Goal: Information Seeking & Learning: Learn about a topic

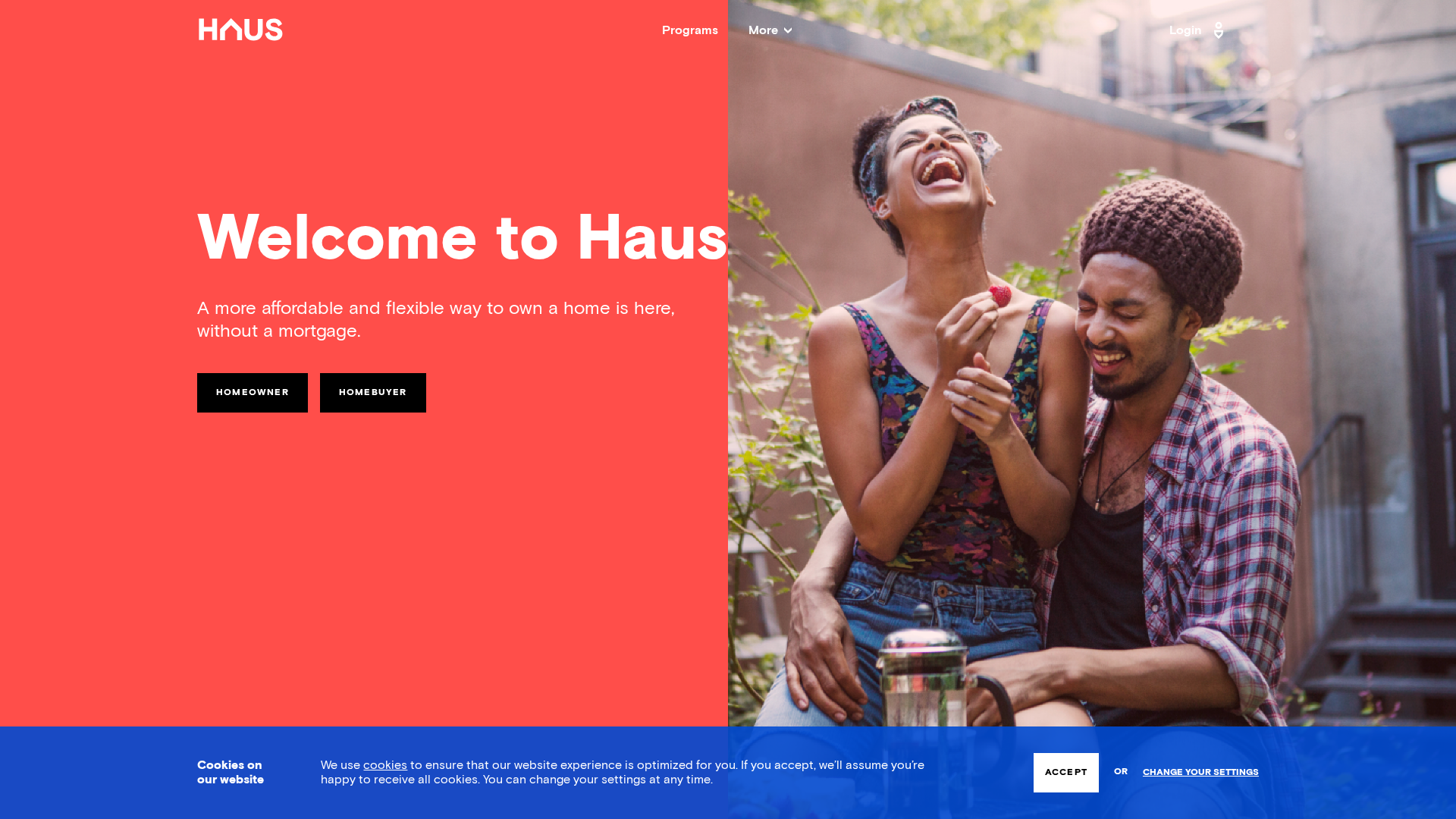
click at [269, 404] on link "Homeowner" at bounding box center [253, 393] width 111 height 39
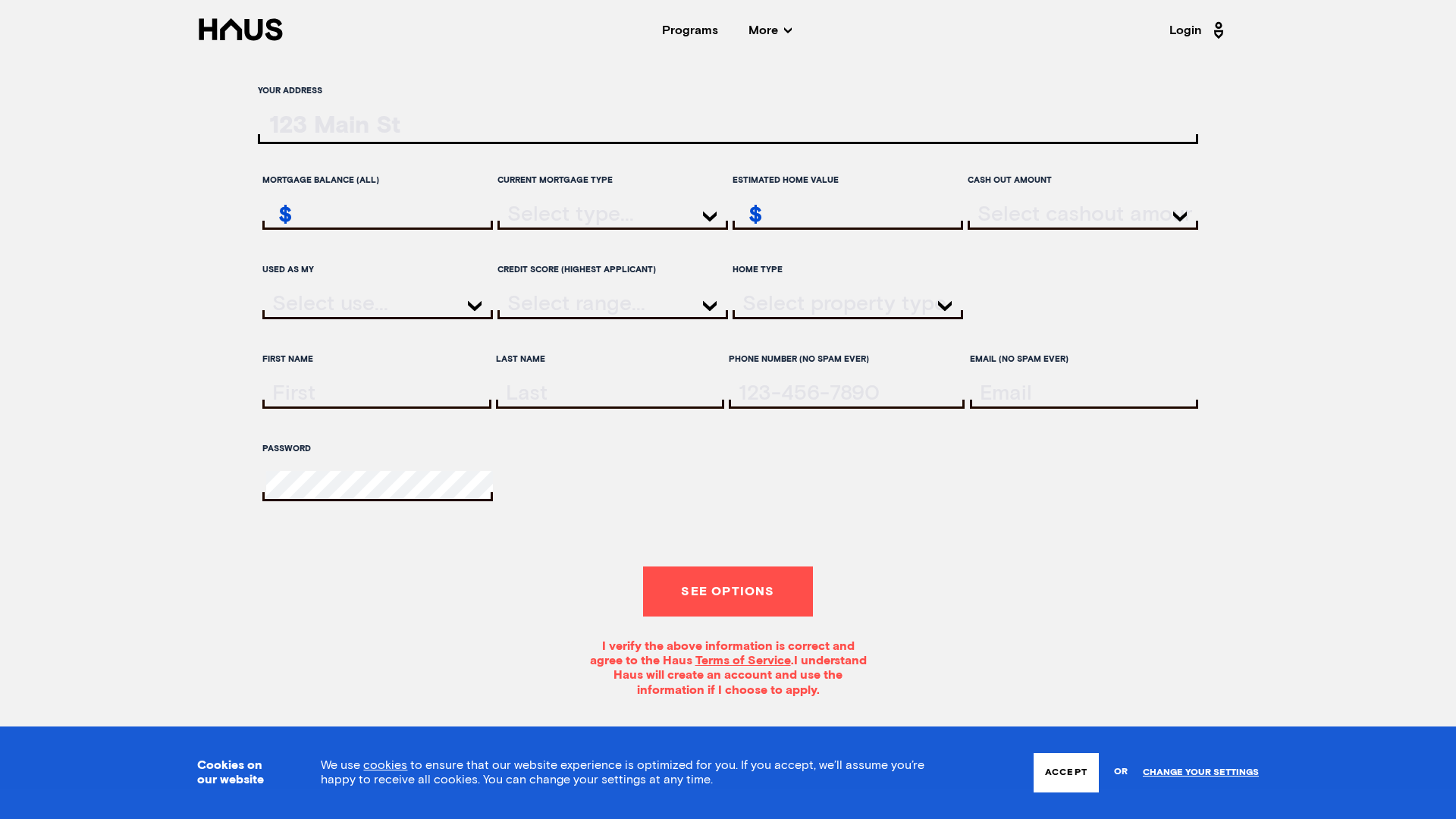
click at [685, 27] on div "Programs" at bounding box center [690, 31] width 56 height 12
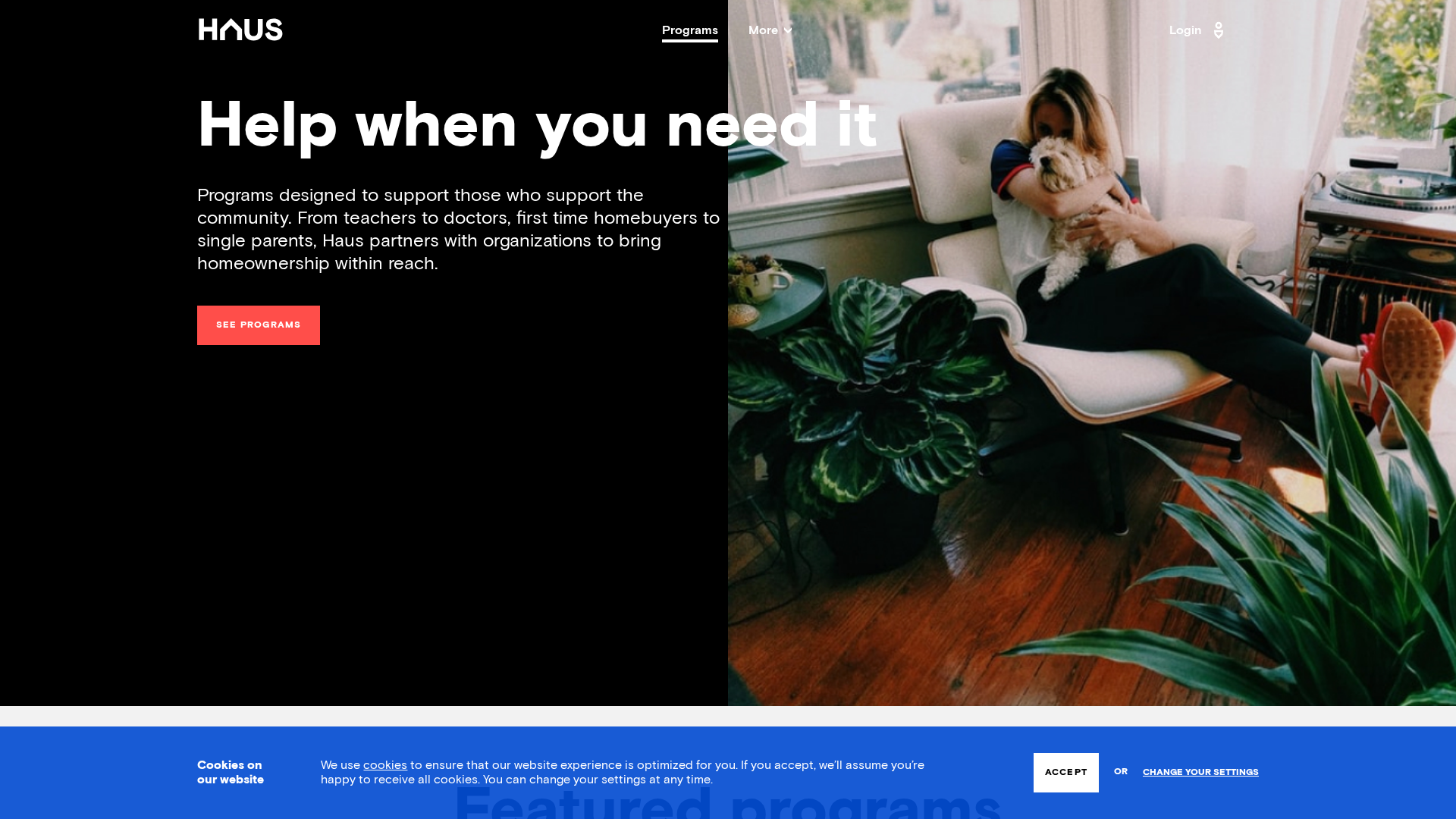
scroll to position [131, 0]
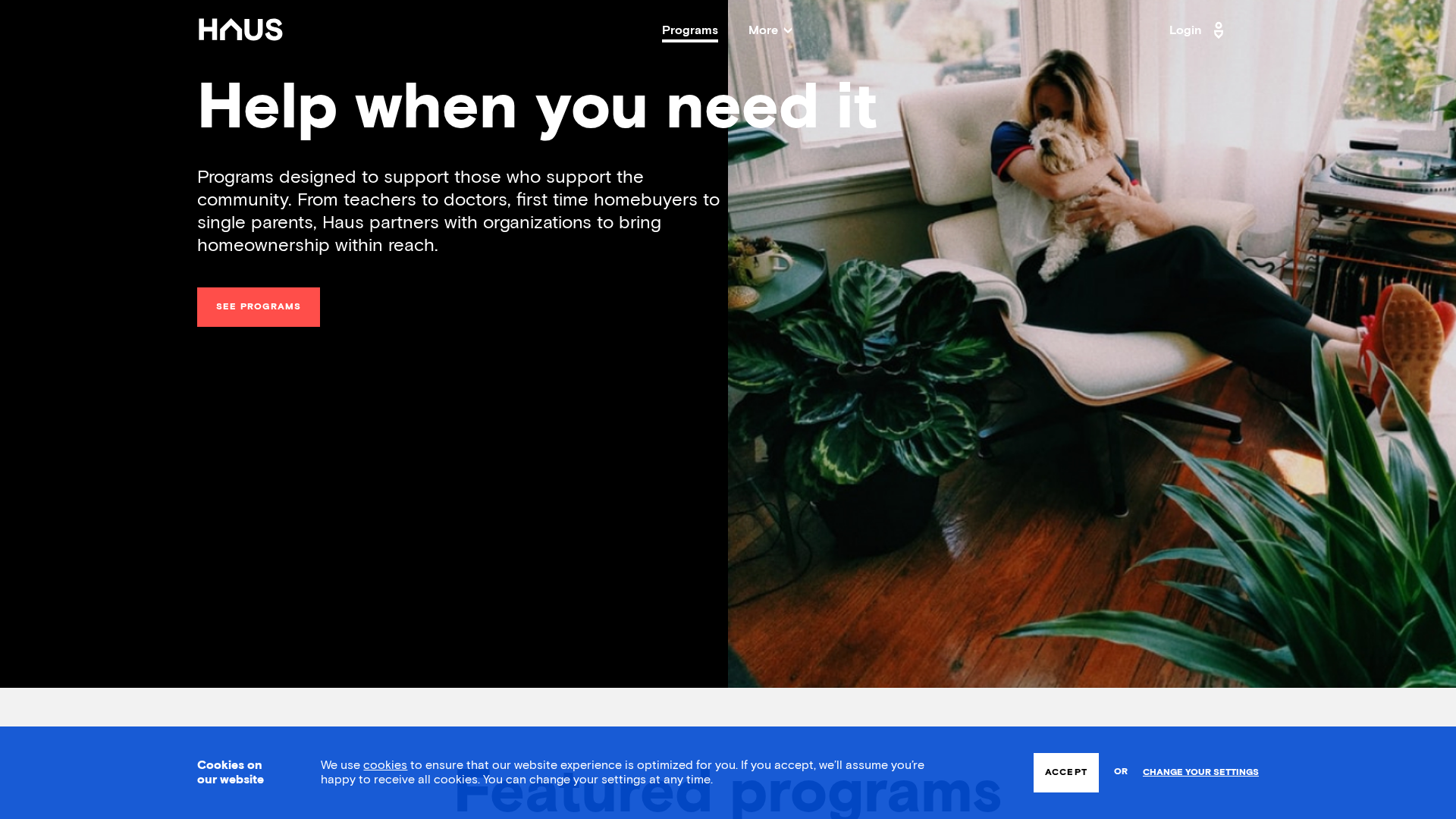
click at [254, 323] on link "See programs" at bounding box center [259, 307] width 123 height 39
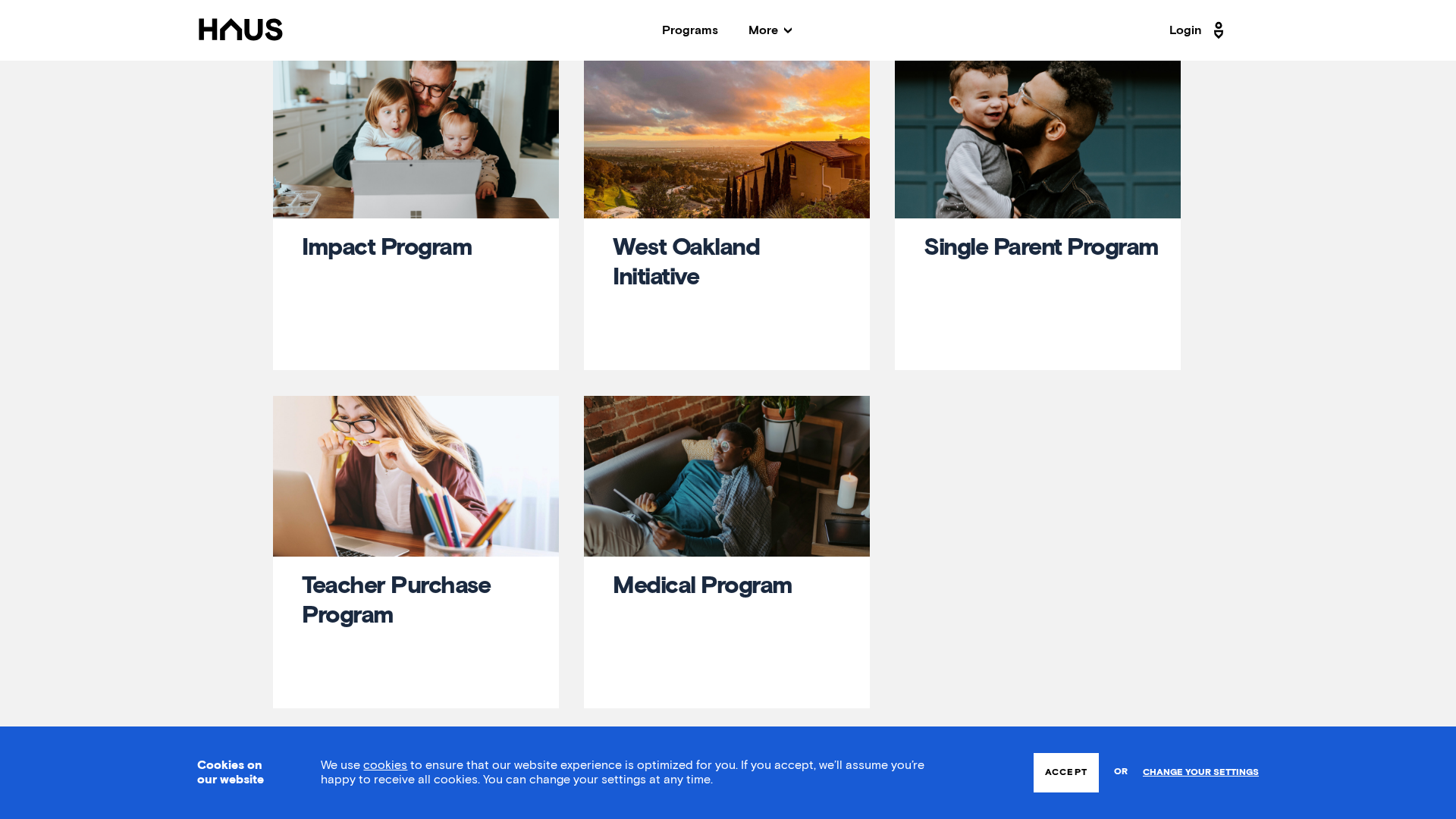
scroll to position [25, 0]
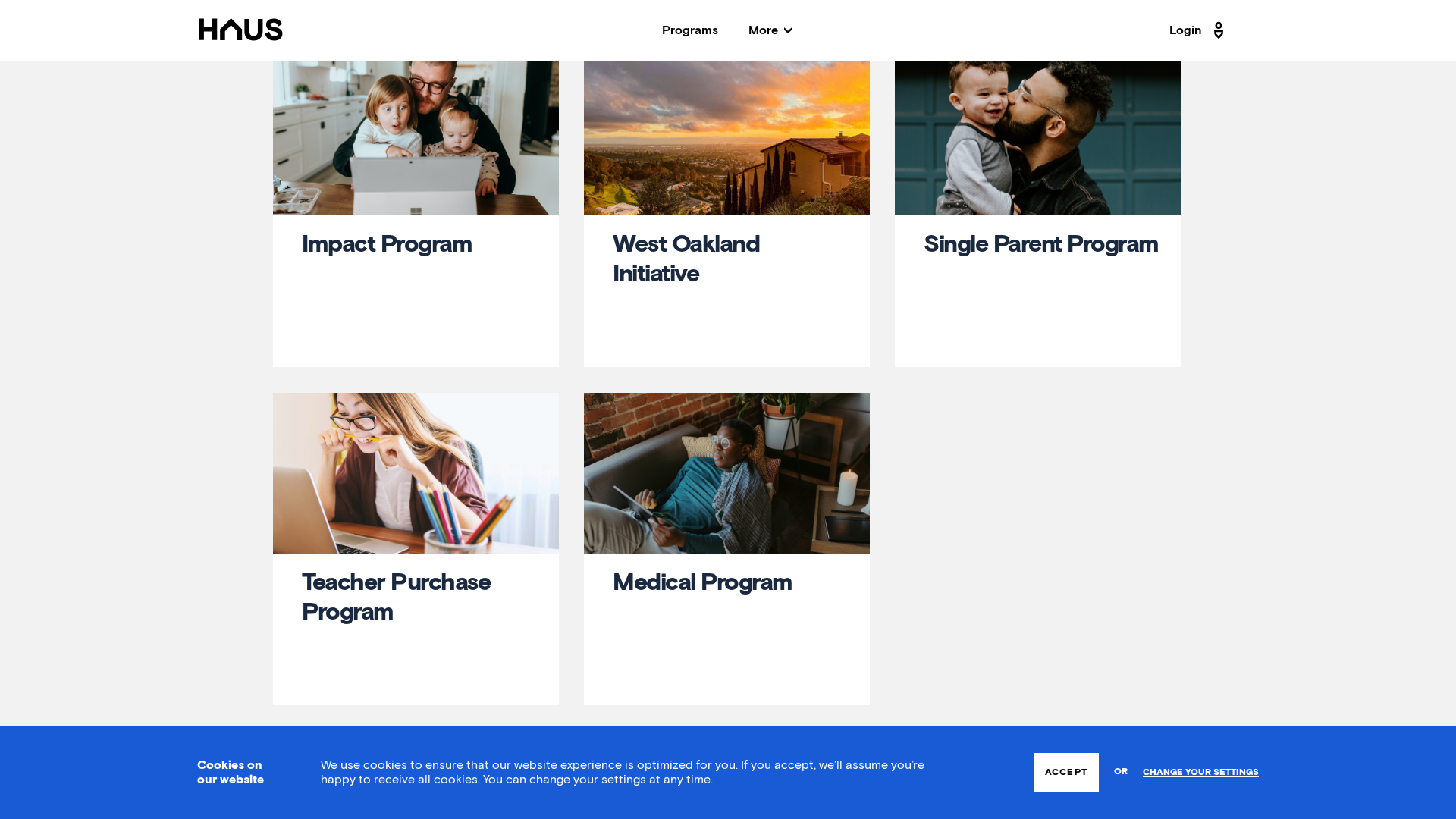
click at [1012, 207] on div at bounding box center [1038, 134] width 286 height 161
click at [1000, 240] on link "Single Parent Program" at bounding box center [1041, 245] width 235 height 25
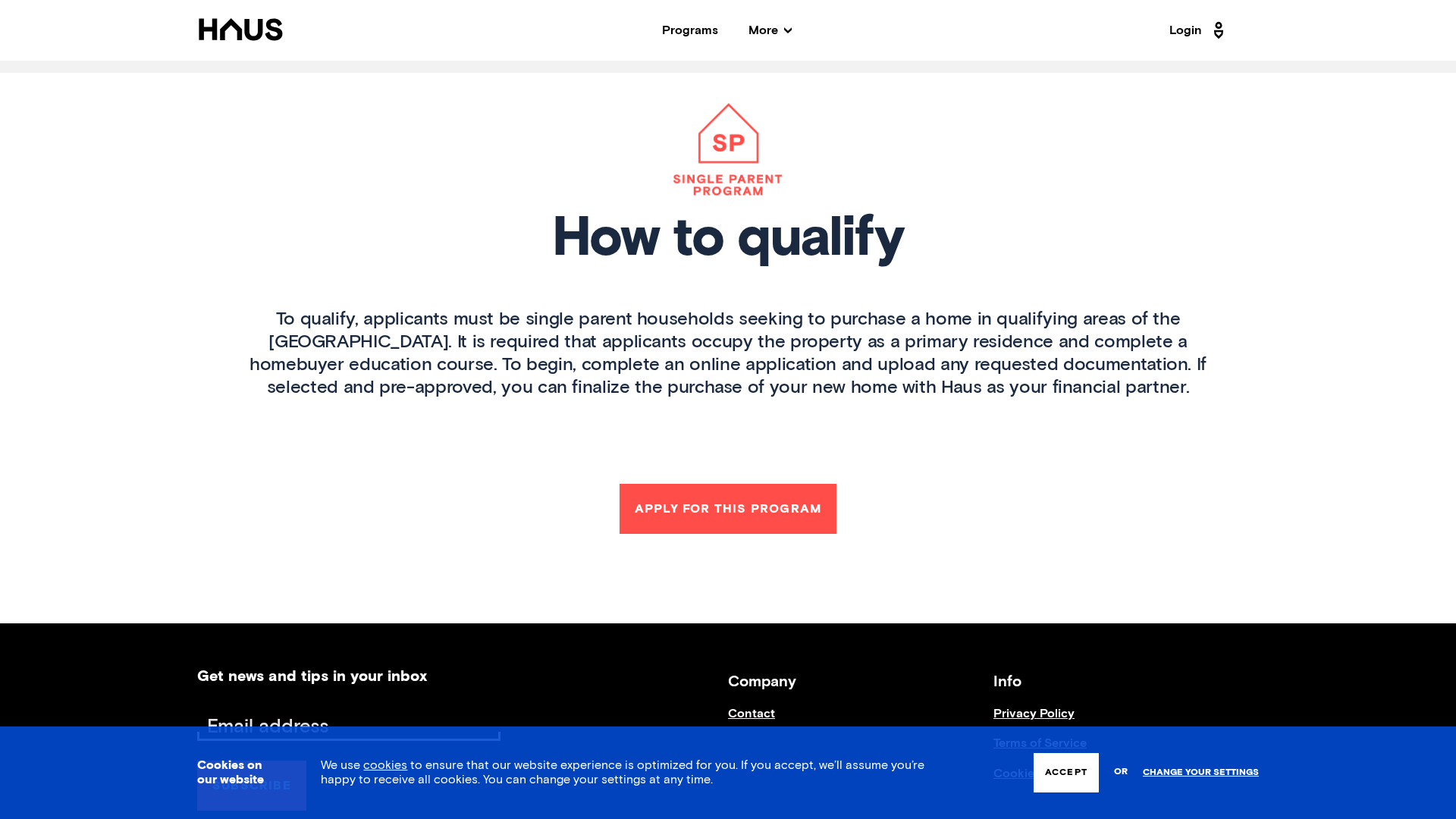
scroll to position [1891, 0]
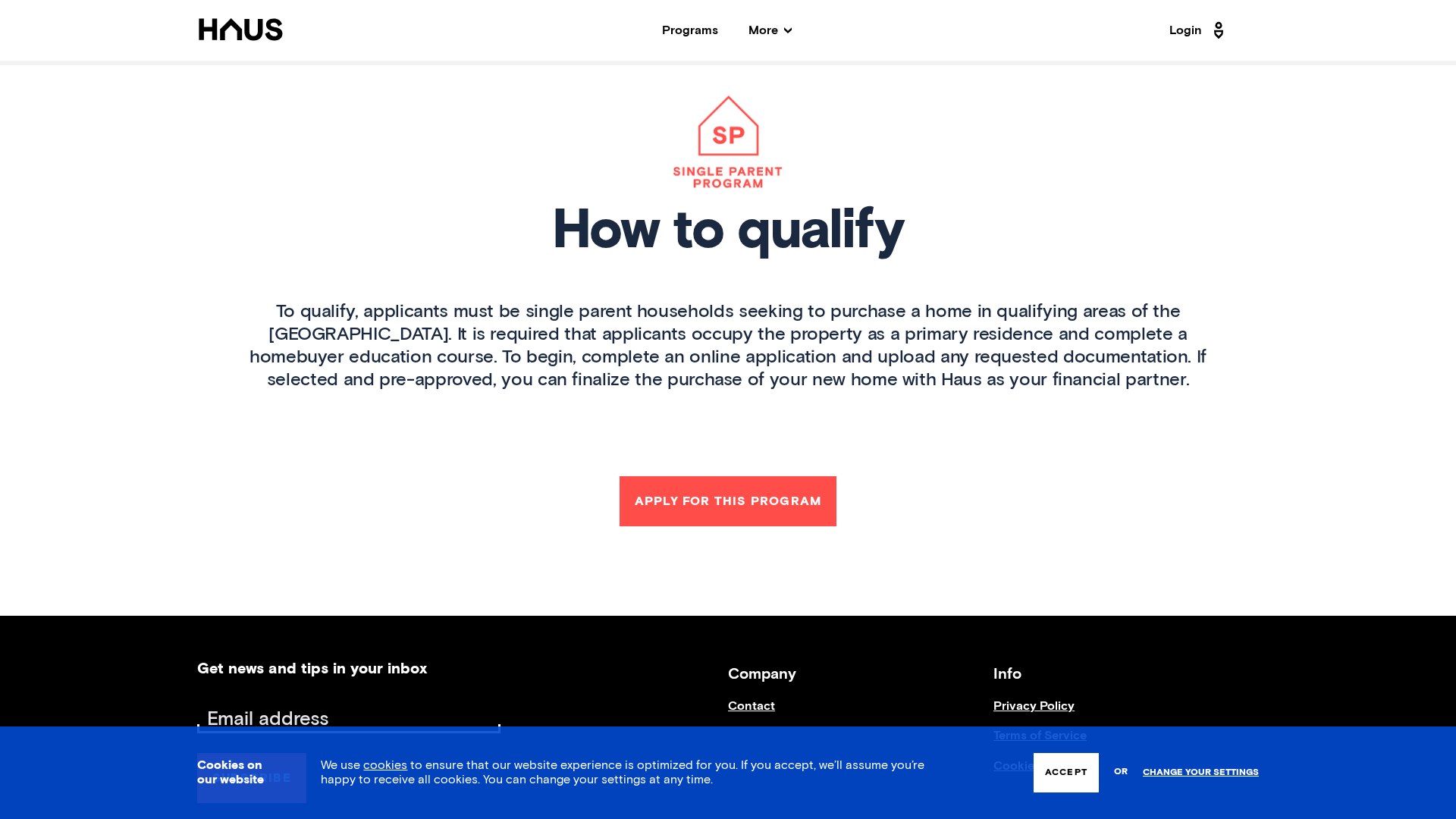
click at [745, 499] on button "Apply for this Program" at bounding box center [728, 501] width 217 height 50
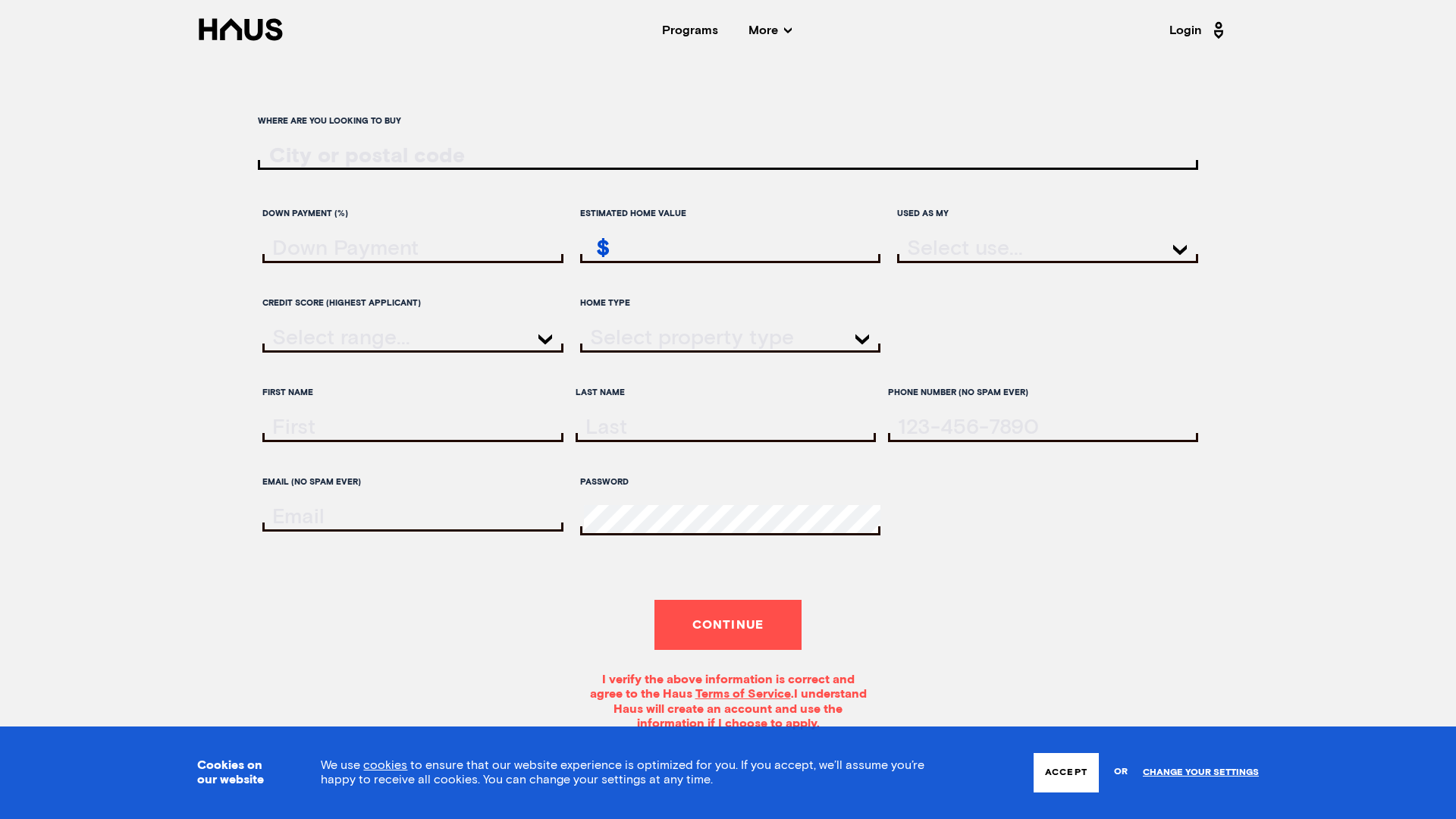
click at [786, 25] on span "More" at bounding box center [770, 31] width 43 height 12
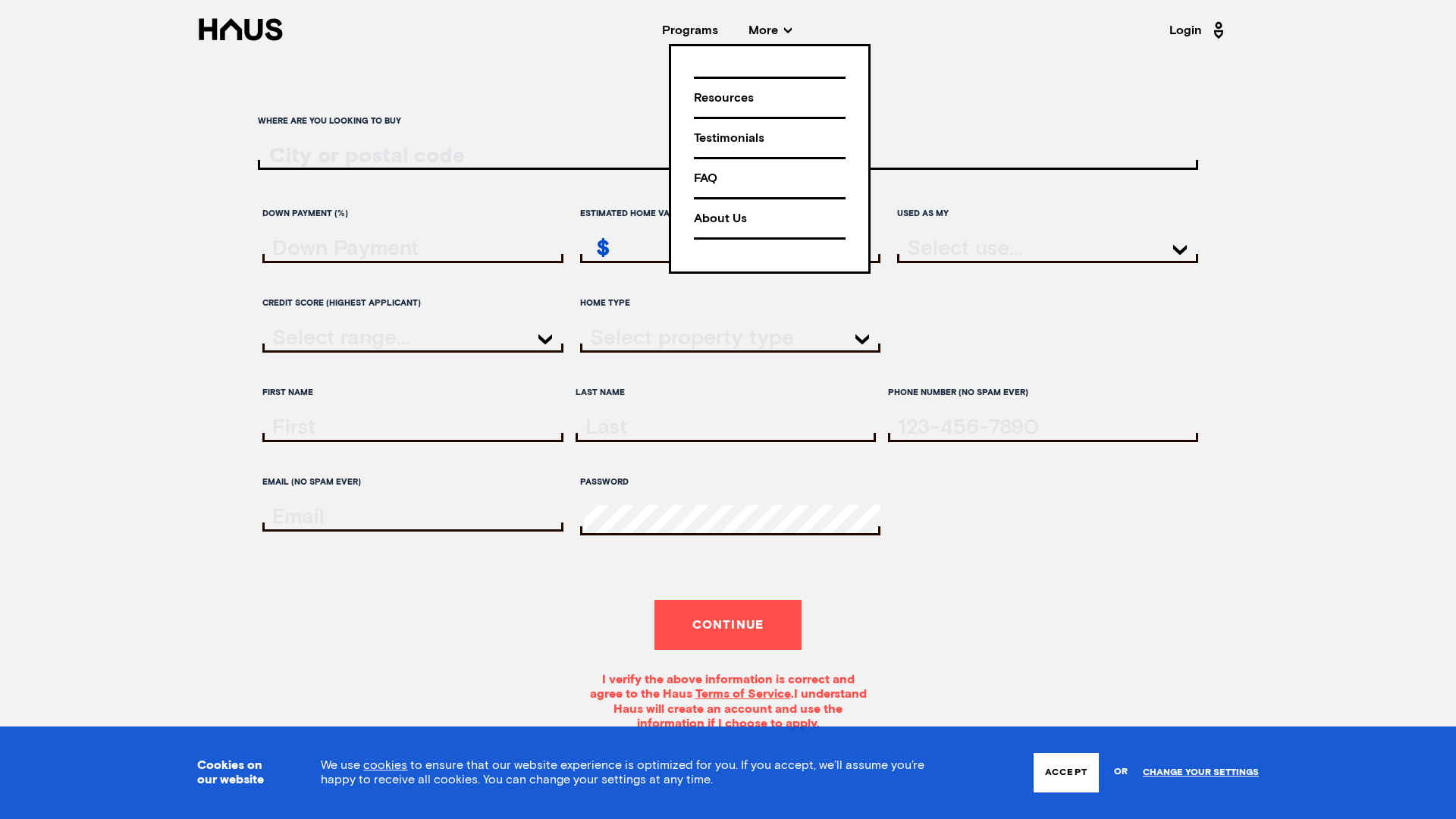
click at [708, 35] on div "Programs" at bounding box center [690, 31] width 56 height 12
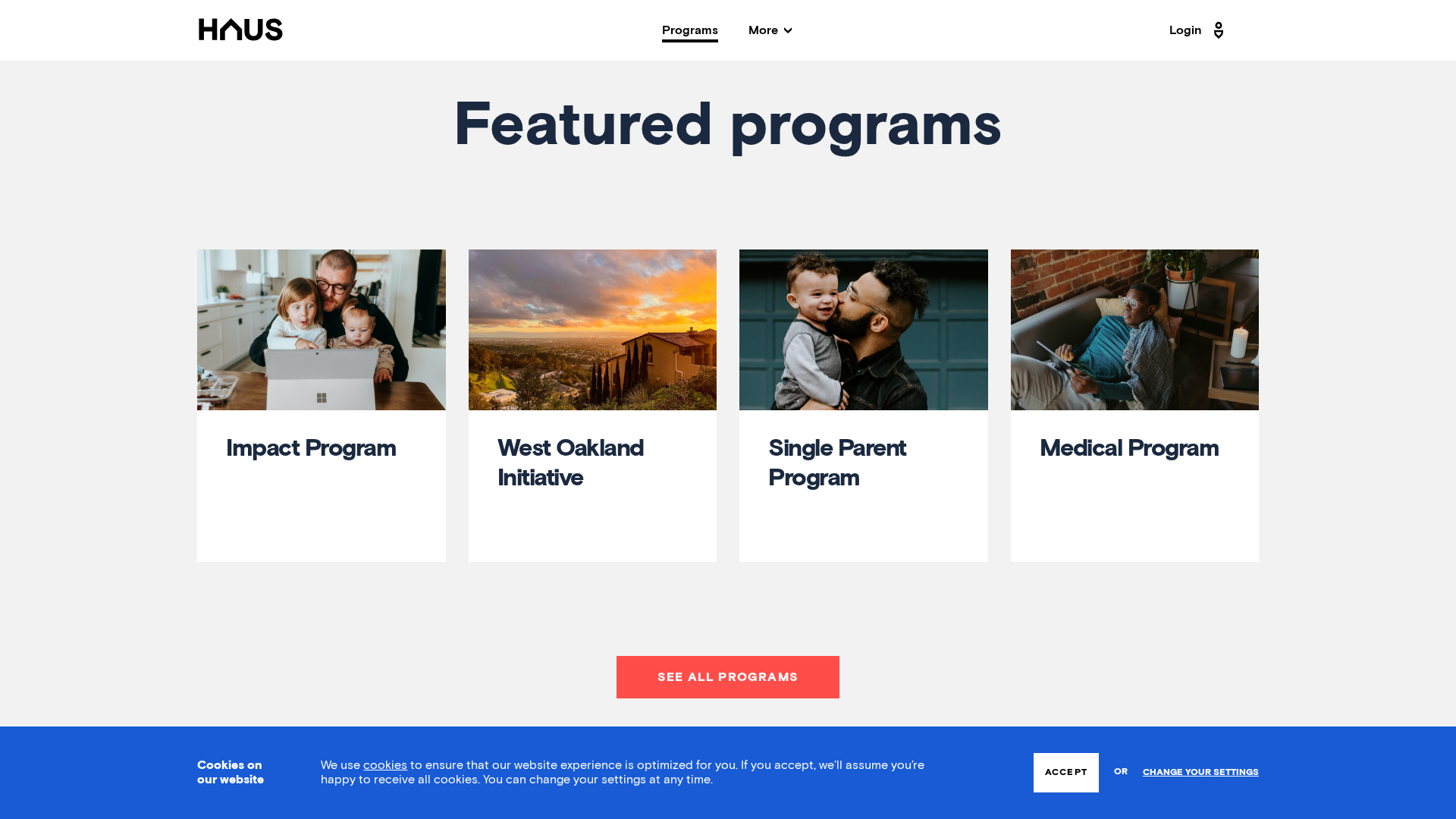
scroll to position [811, 0]
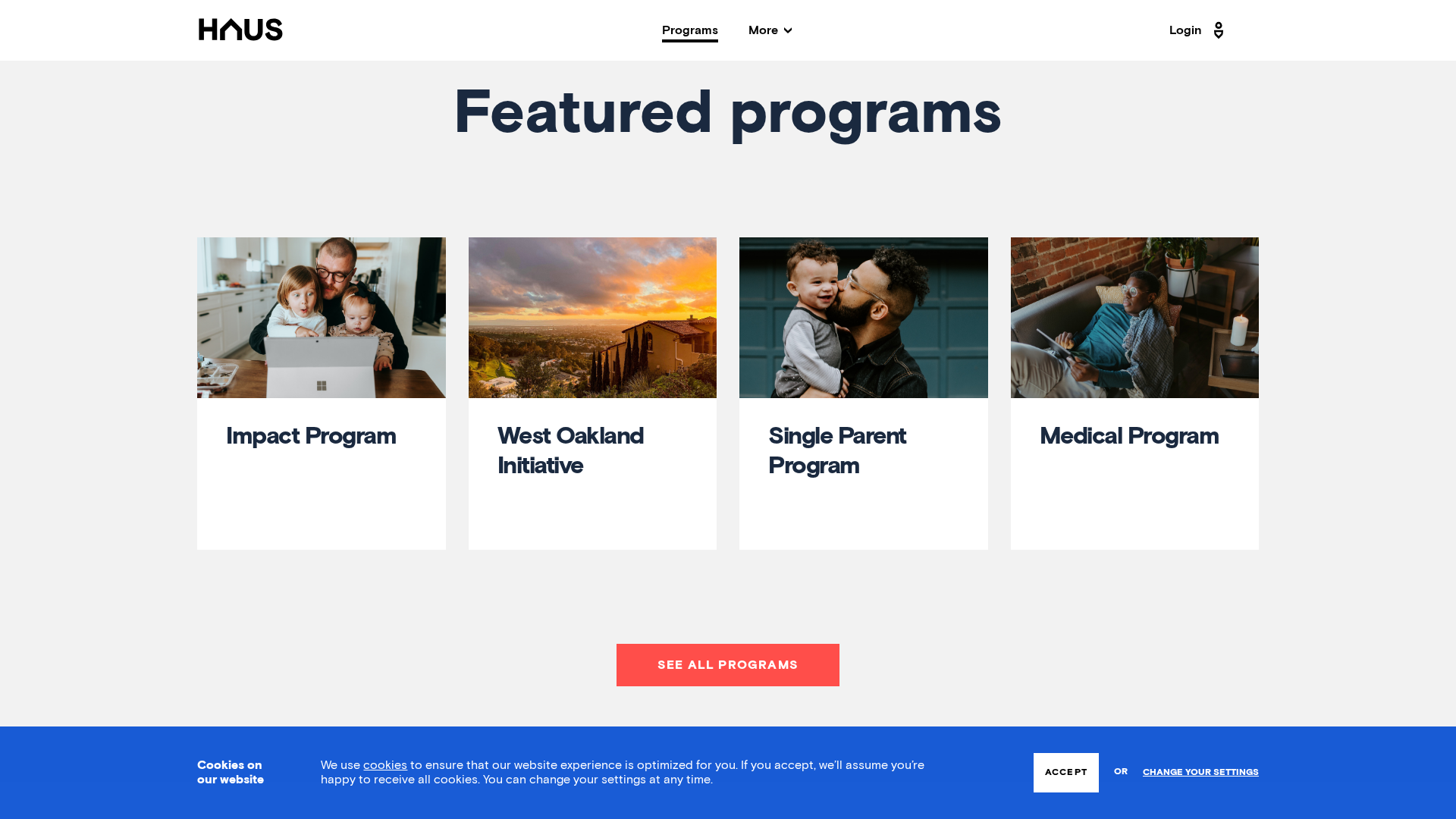
click at [750, 654] on link "See all programs" at bounding box center [728, 665] width 223 height 42
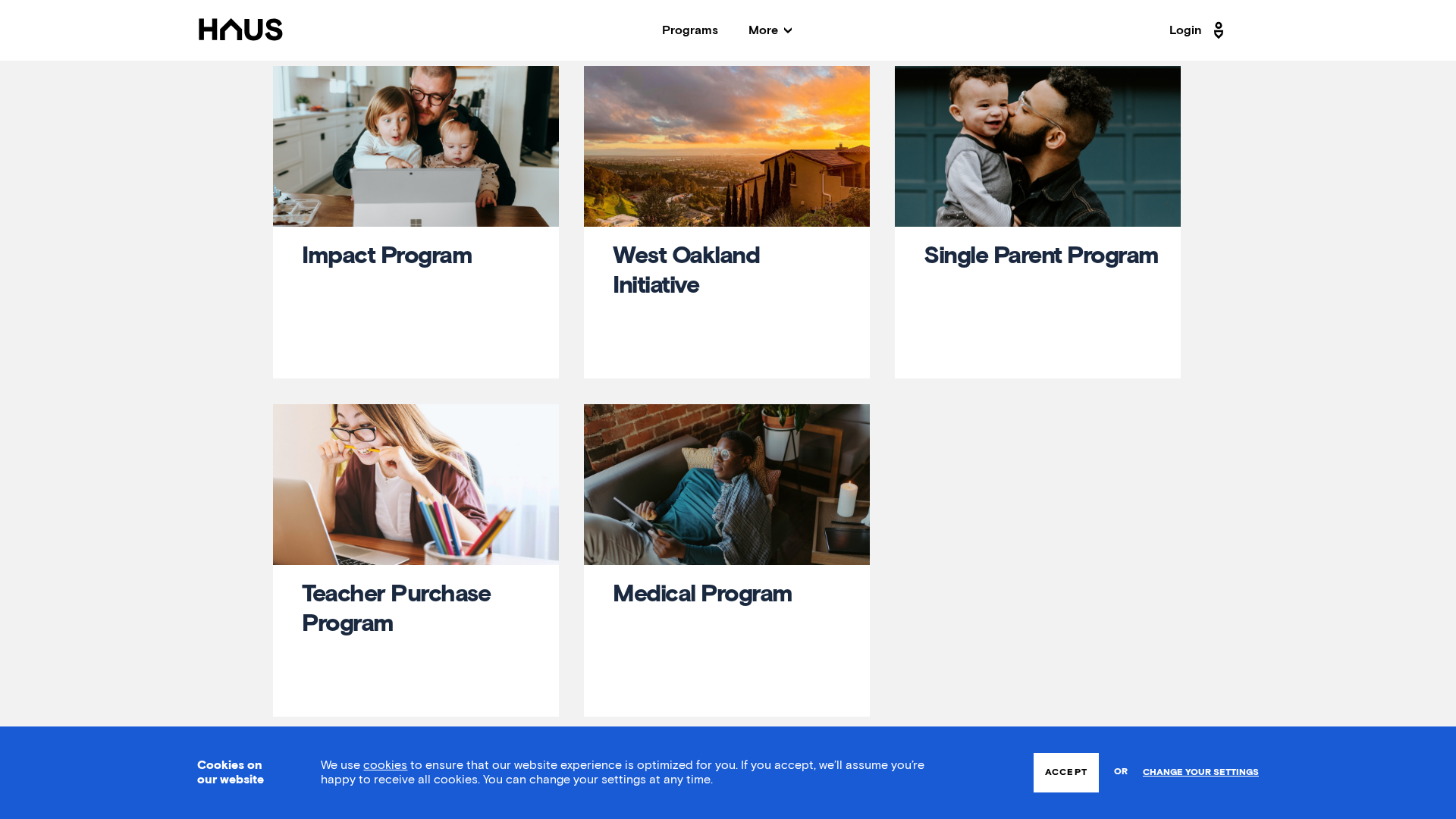
scroll to position [18, 0]
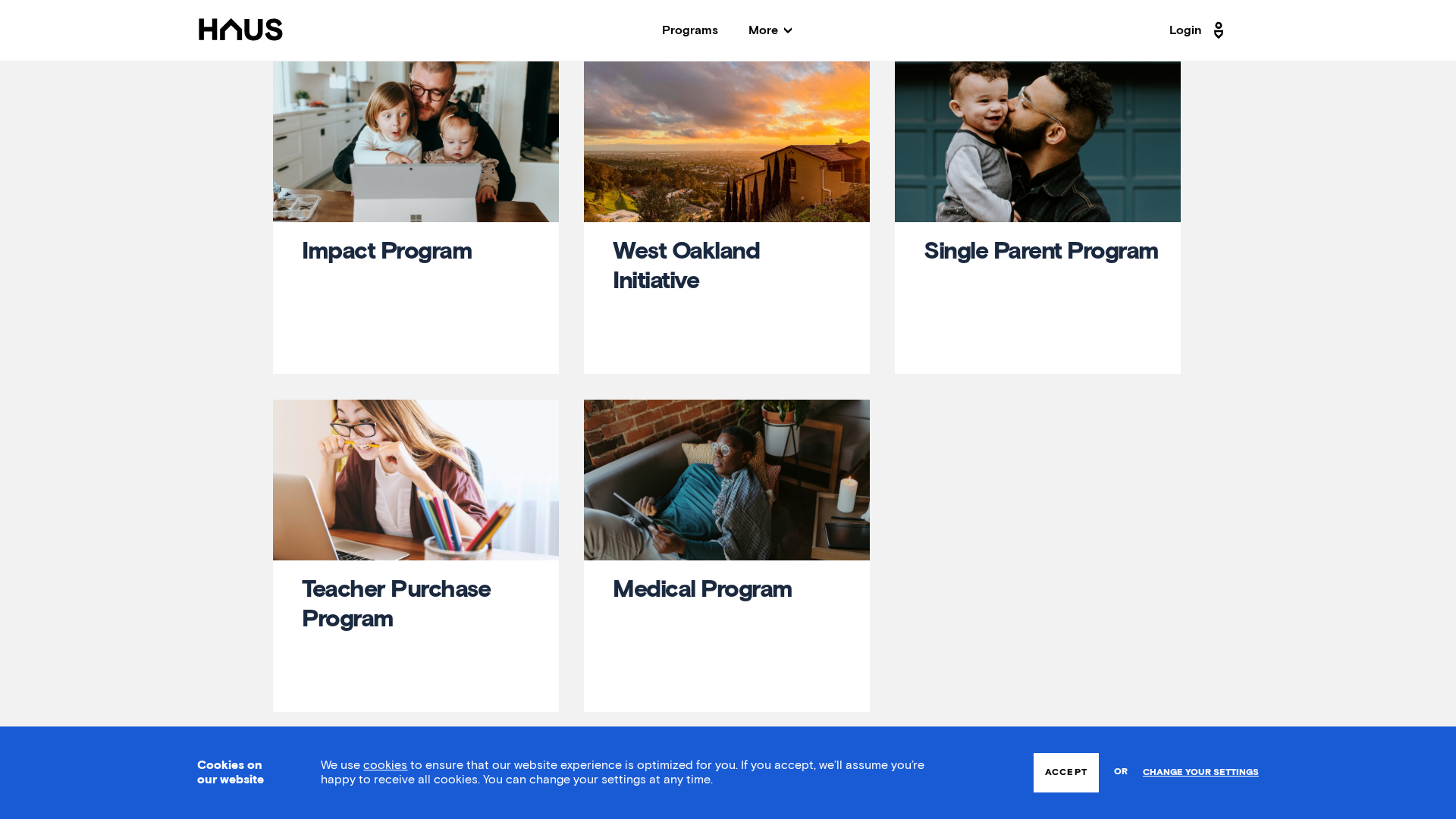
click at [386, 258] on link "Impact Program" at bounding box center [386, 252] width 170 height 25
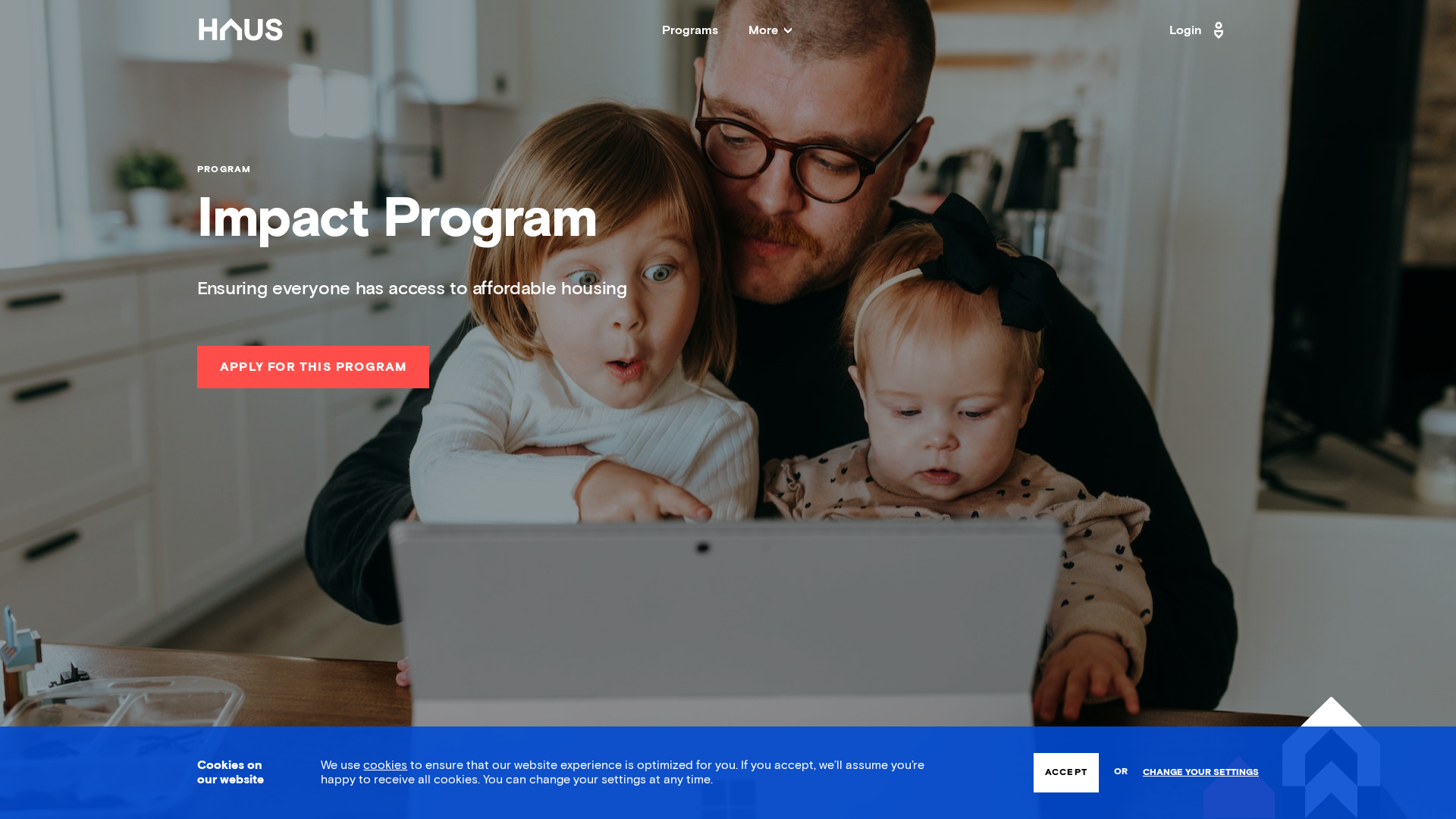
click at [772, 29] on span "More" at bounding box center [770, 31] width 43 height 12
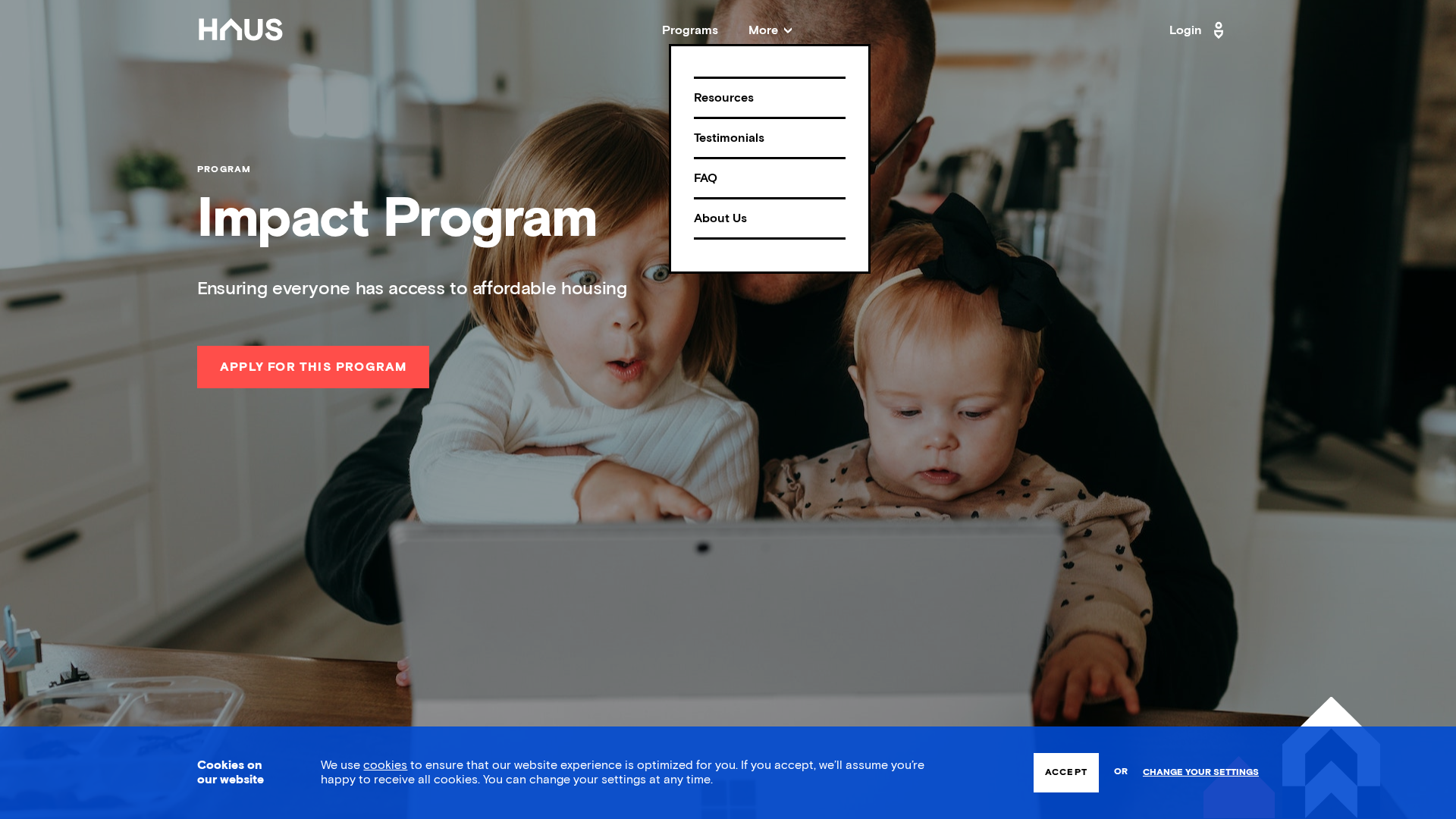
click at [726, 96] on div "Resources" at bounding box center [769, 98] width 151 height 27
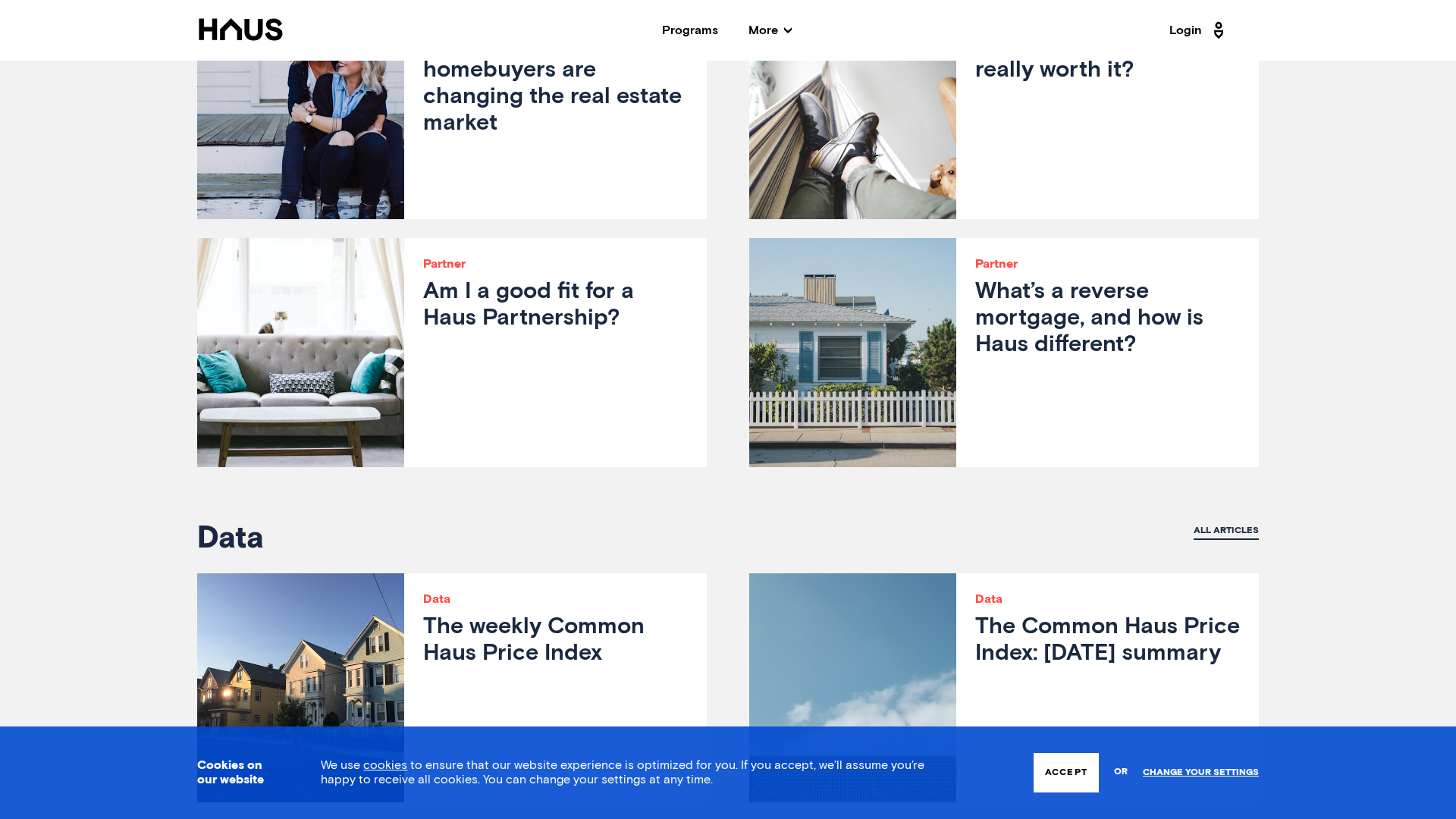
scroll to position [3585, 0]
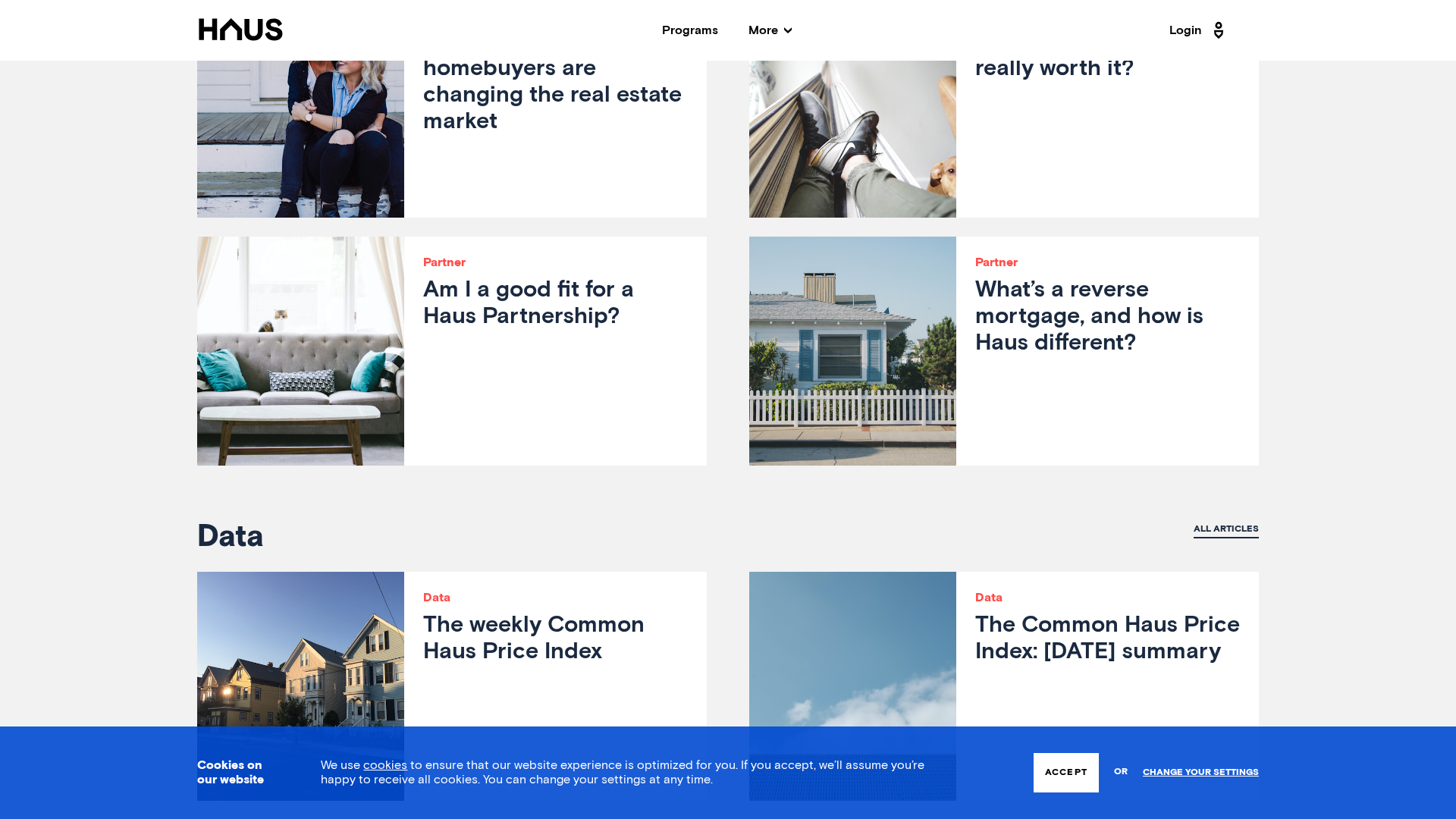
click at [545, 307] on h3 "Am I a good fit for a Haus Partnership?" at bounding box center [556, 303] width 264 height 53
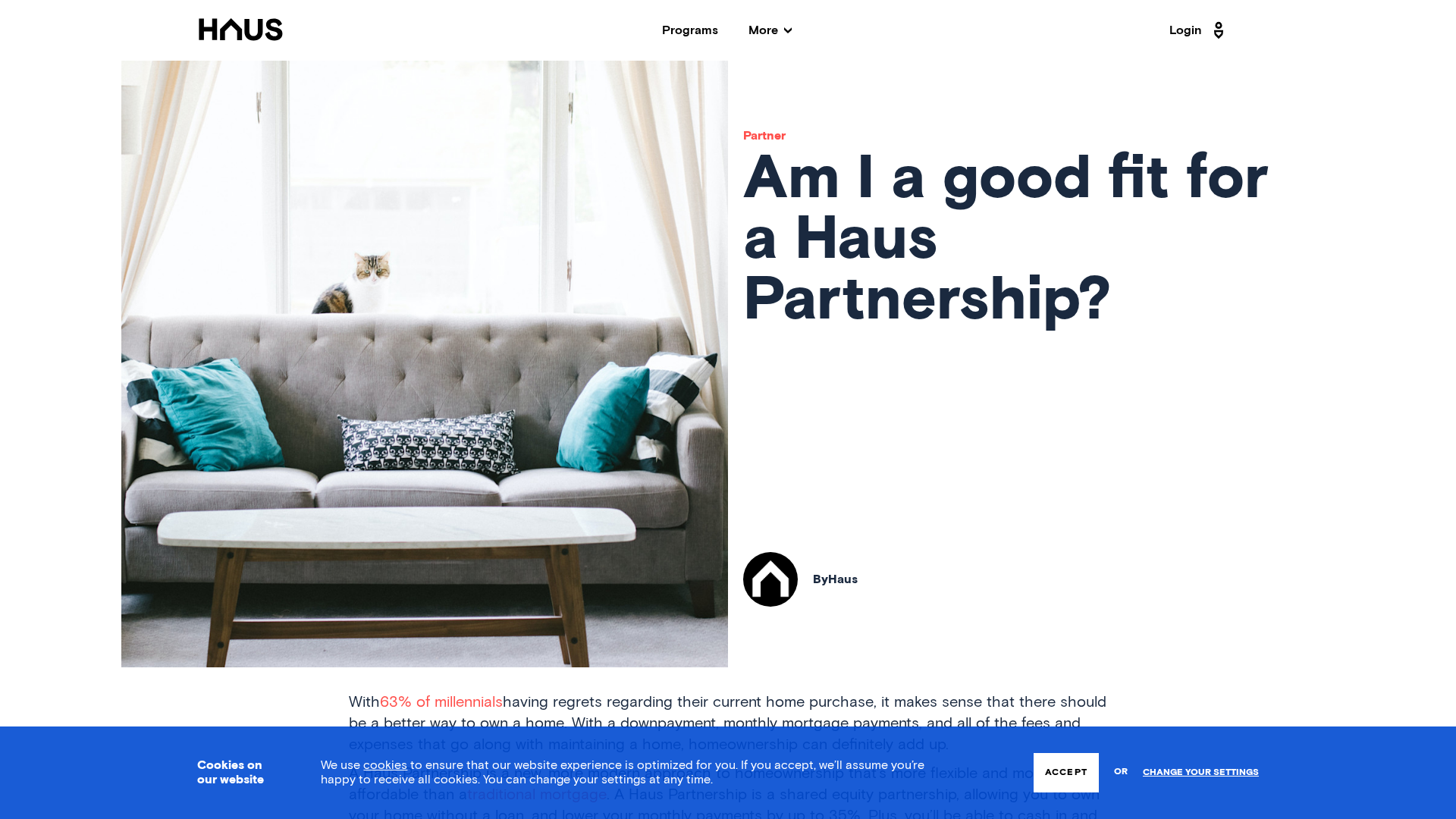
click at [778, 33] on span "More" at bounding box center [770, 31] width 43 height 12
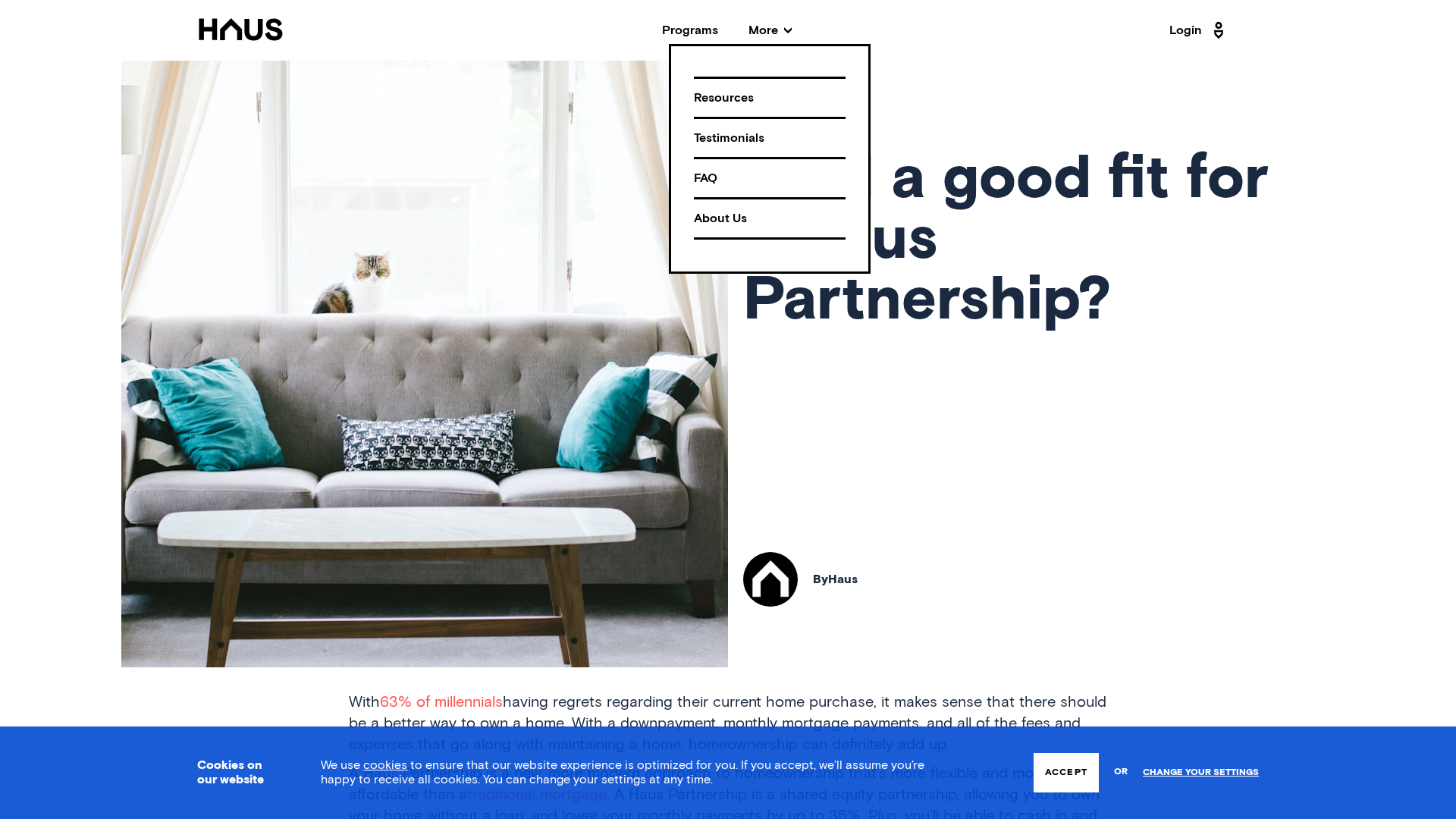
click at [706, 177] on div "FAQ" at bounding box center [769, 178] width 151 height 27
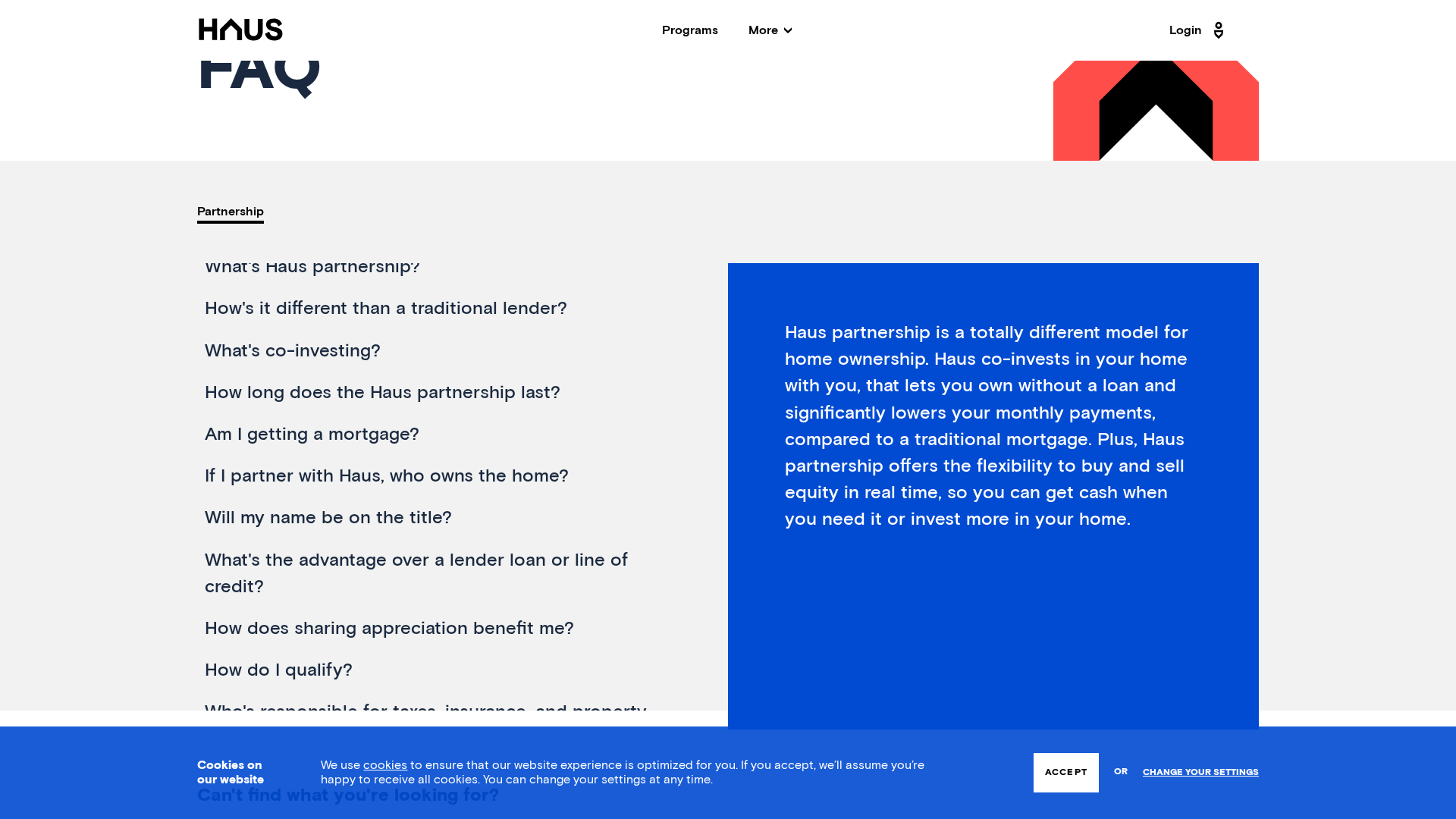
scroll to position [61, 0]
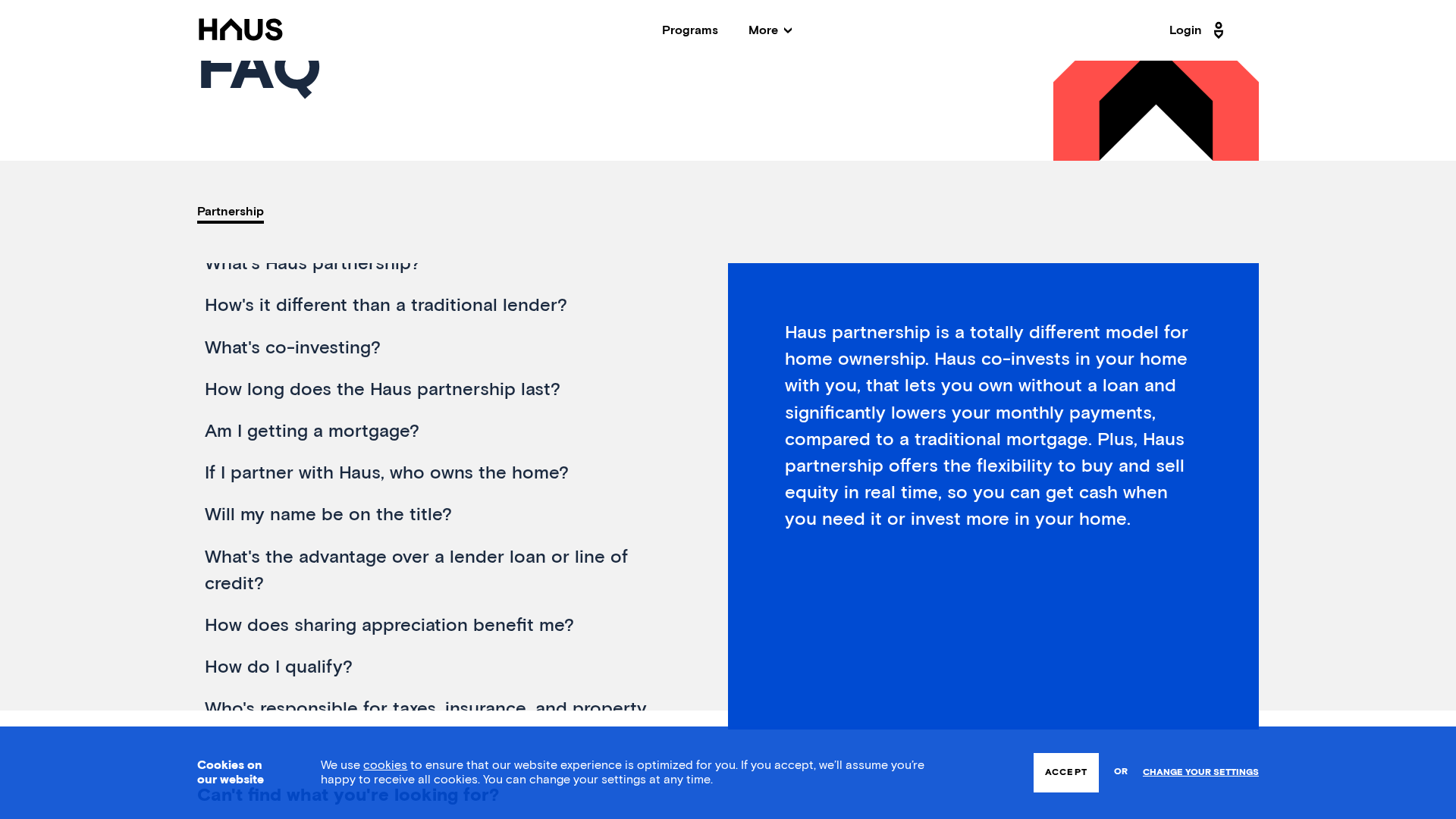
click at [452, 390] on div "How long does the Haus partnership last?" at bounding box center [436, 390] width 478 height 41
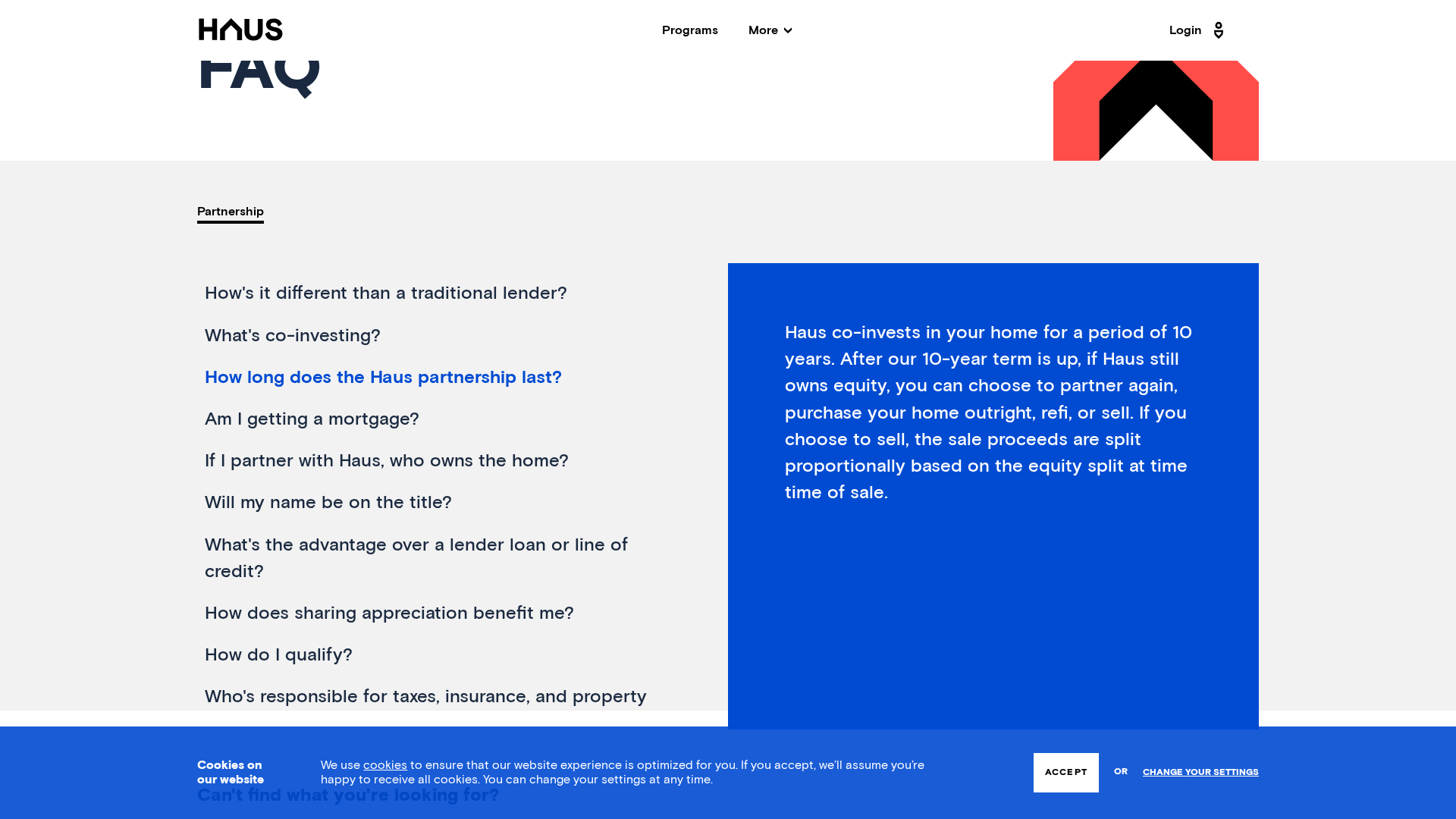
scroll to position [81, 0]
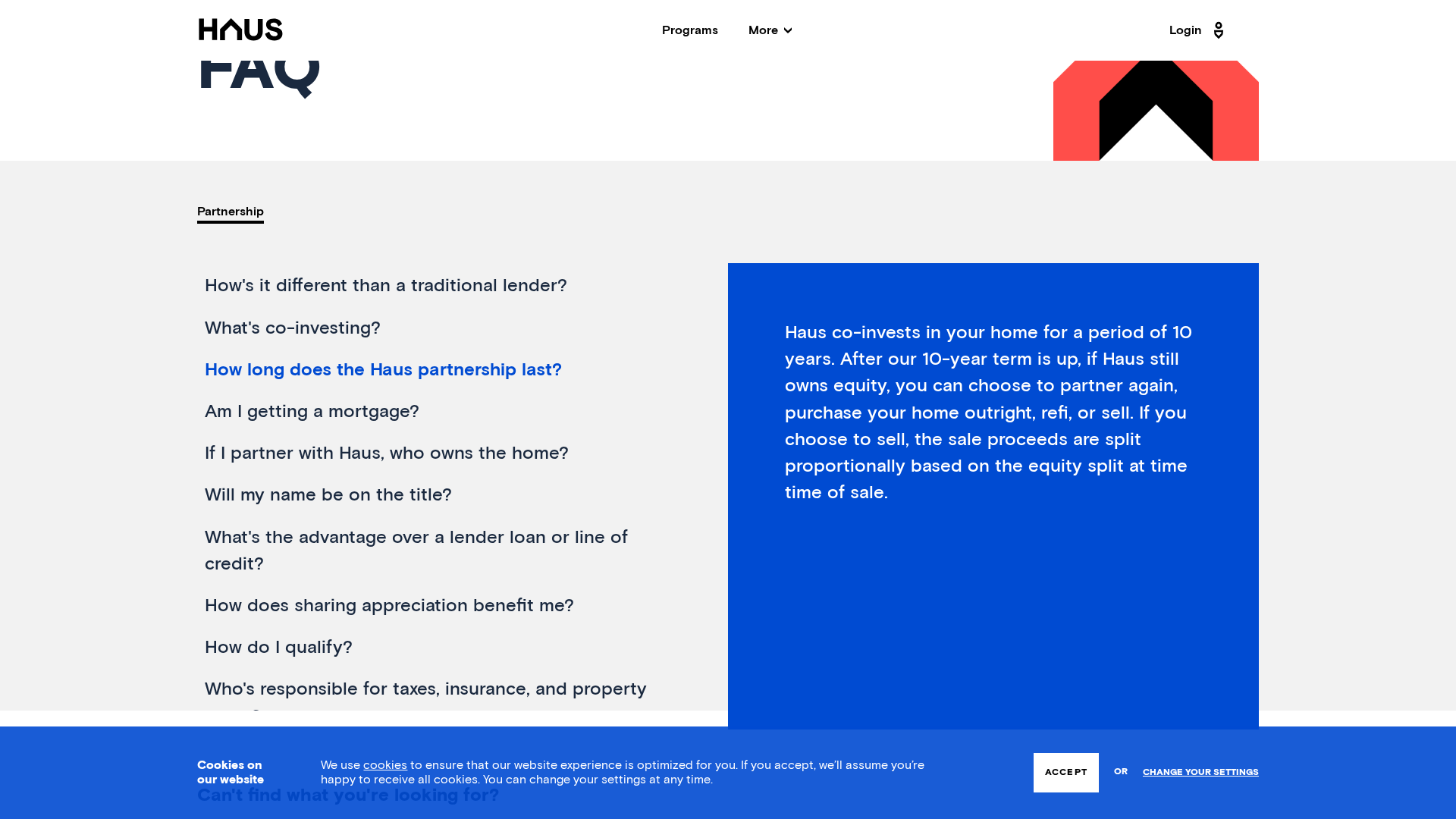
click at [396, 408] on div "Am I getting a mortgage?" at bounding box center [436, 412] width 478 height 41
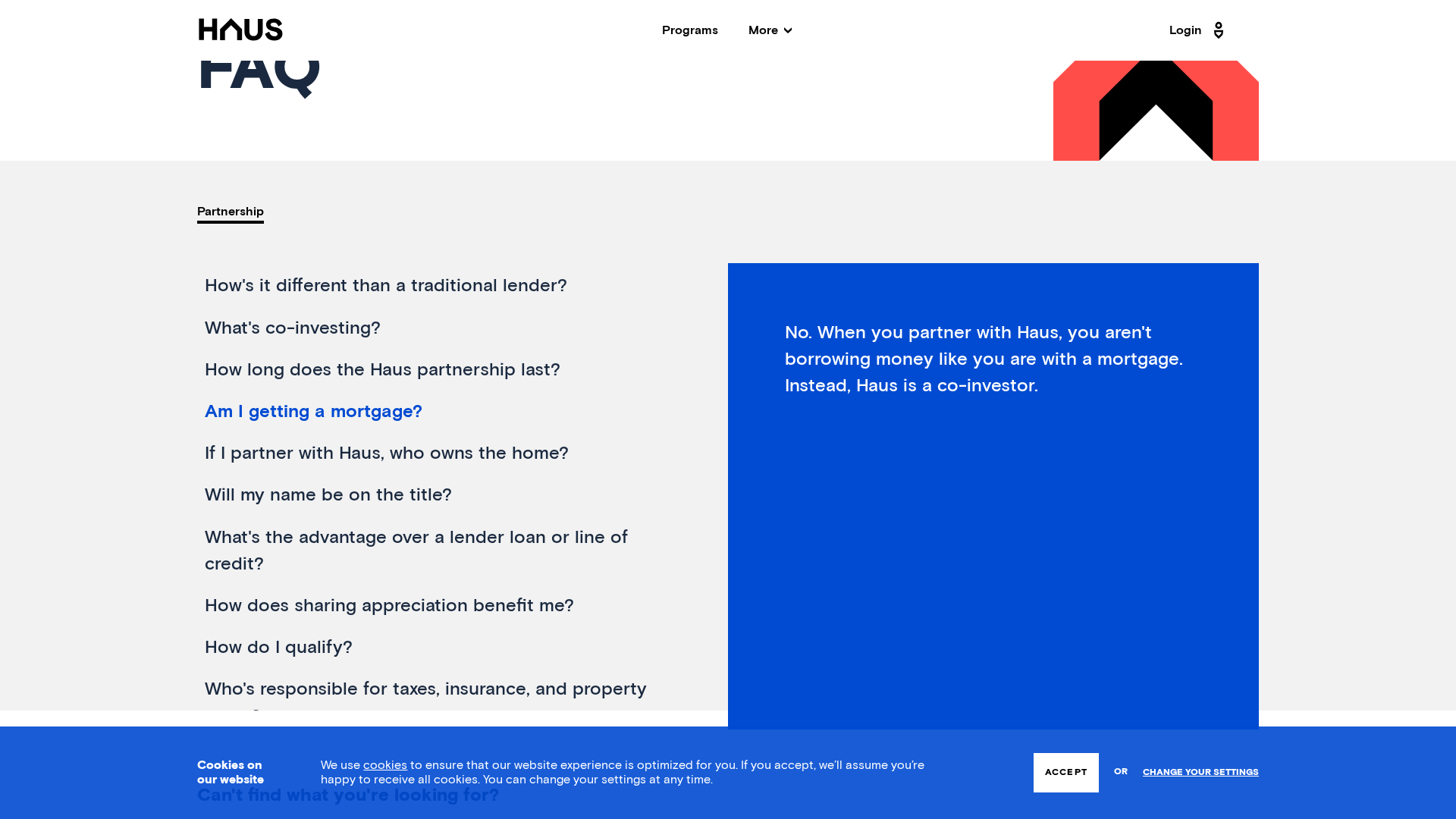
click at [399, 449] on div "If I partner with Haus, who owns the home?" at bounding box center [436, 454] width 478 height 41
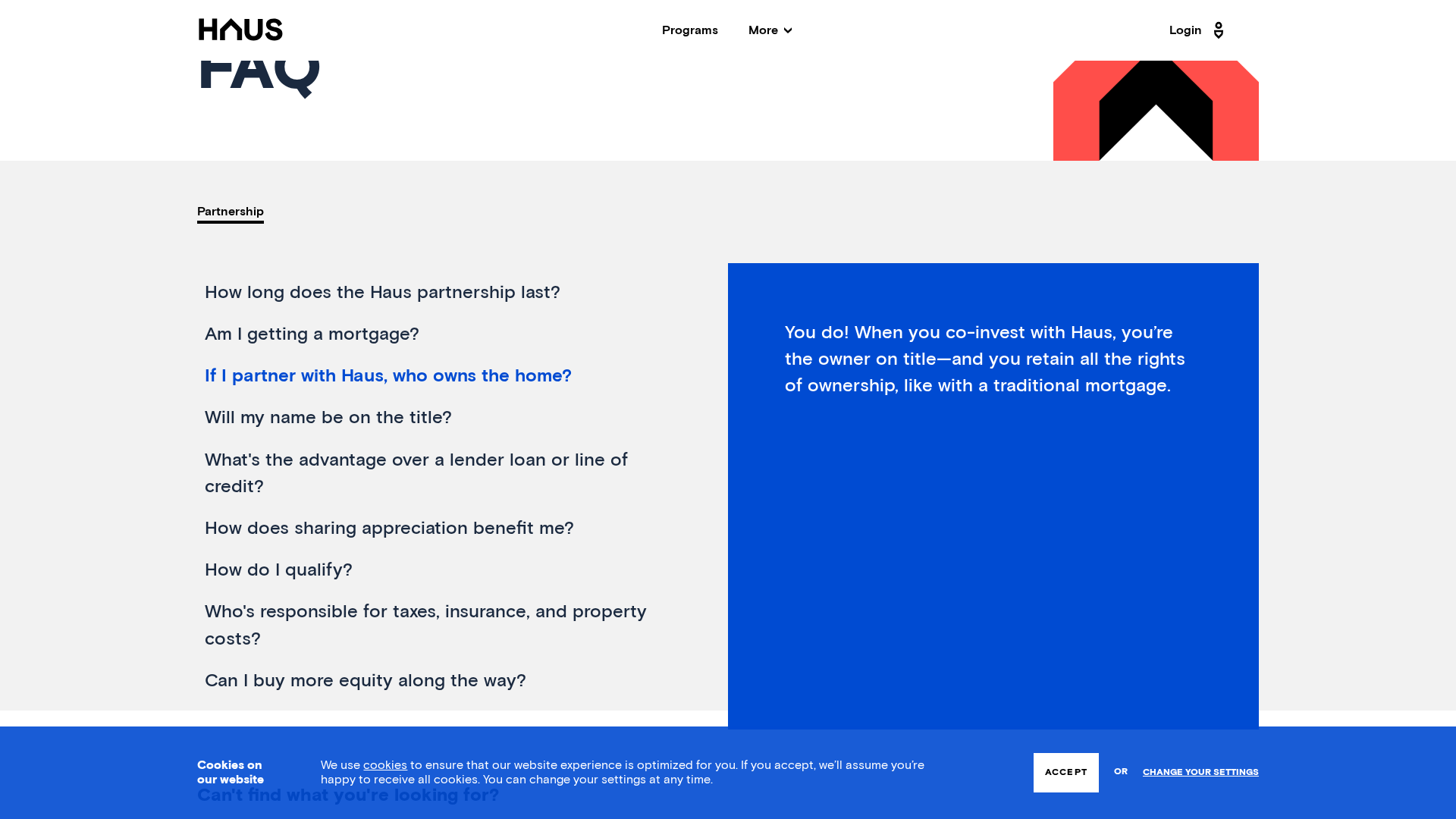
scroll to position [161, 0]
click at [411, 460] on div "What's the advantage over a lender loan or line of credit?" at bounding box center [436, 472] width 478 height 68
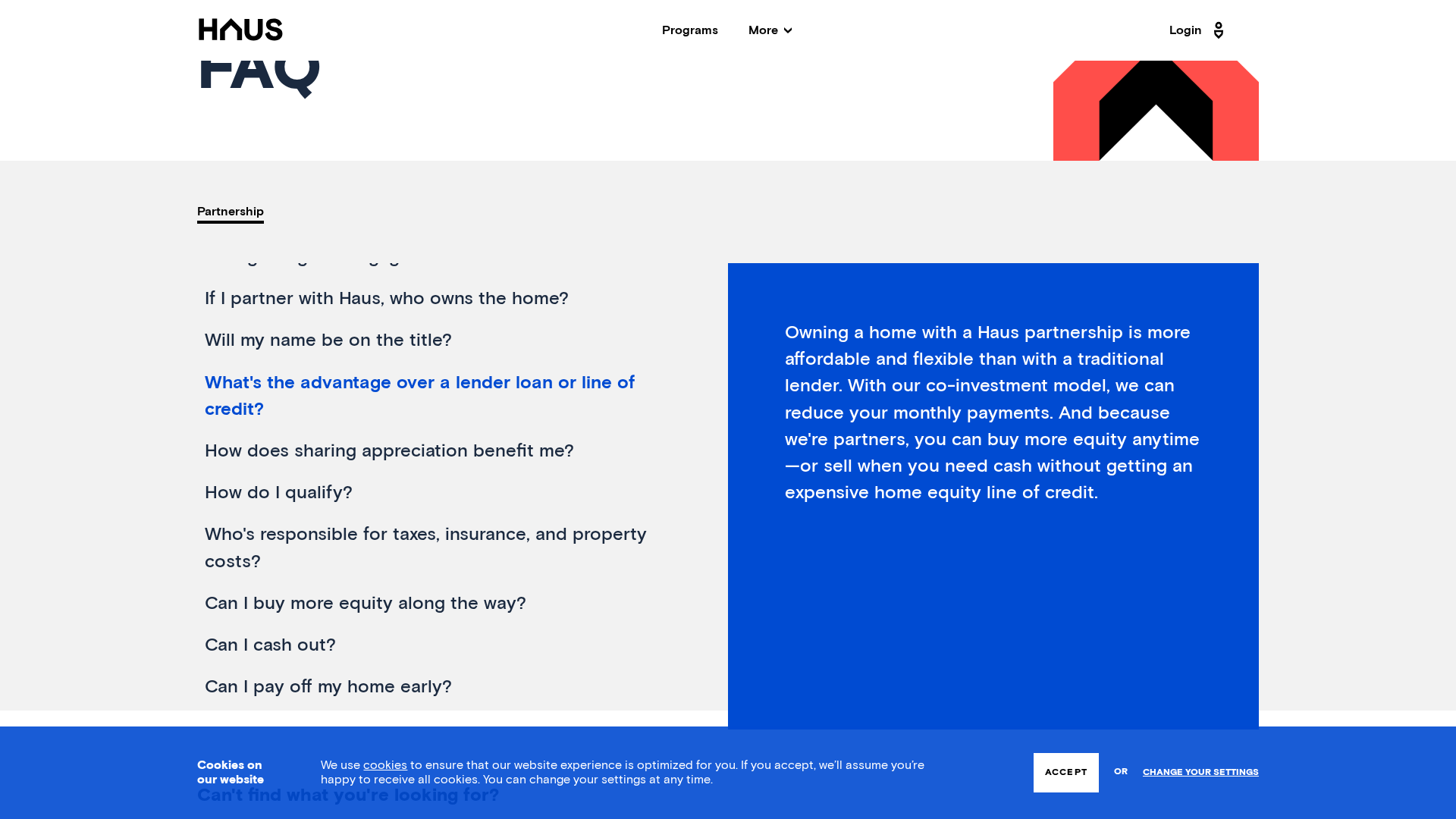
scroll to position [245, 0]
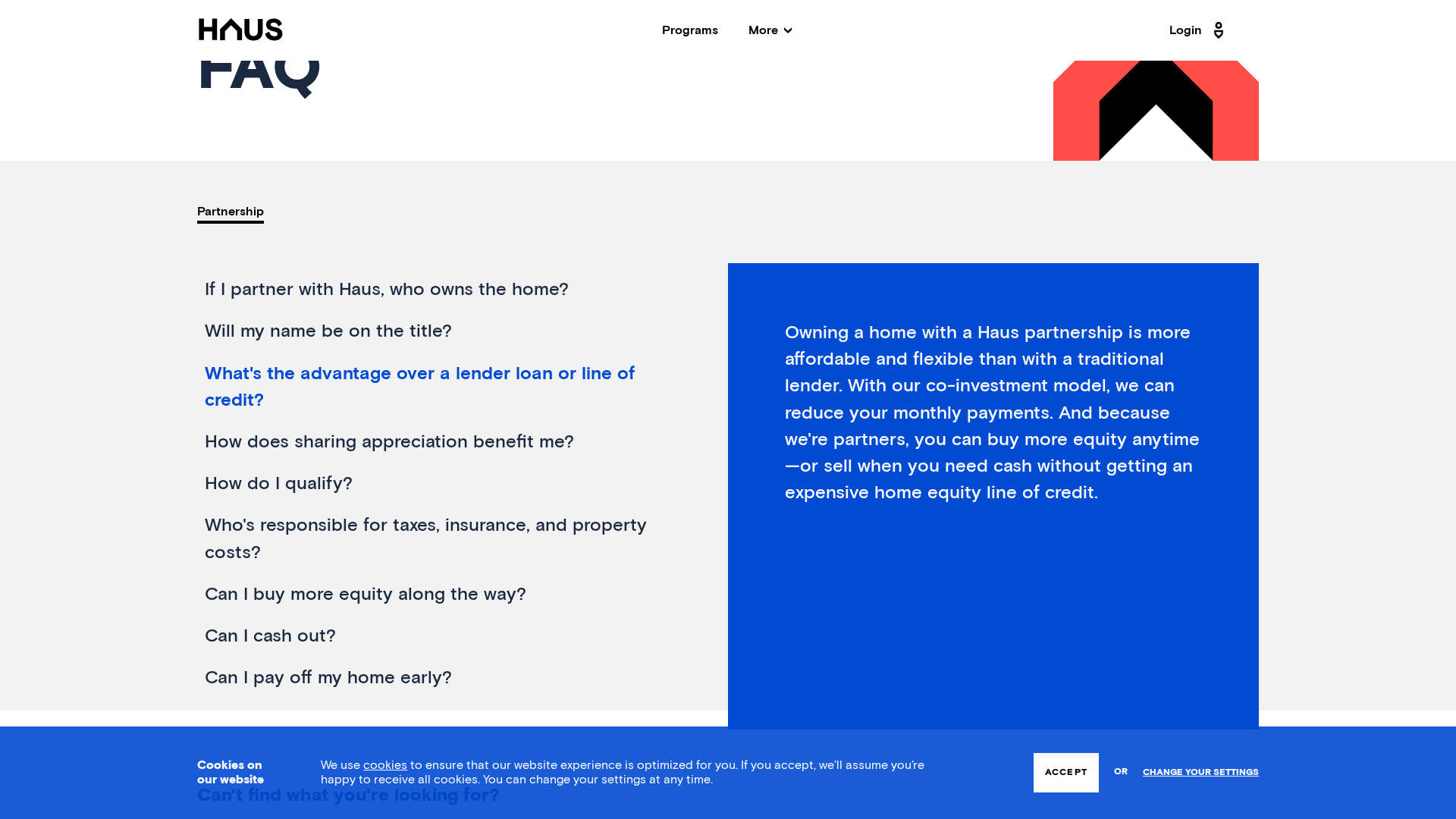
click at [359, 447] on div "How does sharing appreciation benefit me?" at bounding box center [436, 443] width 478 height 41
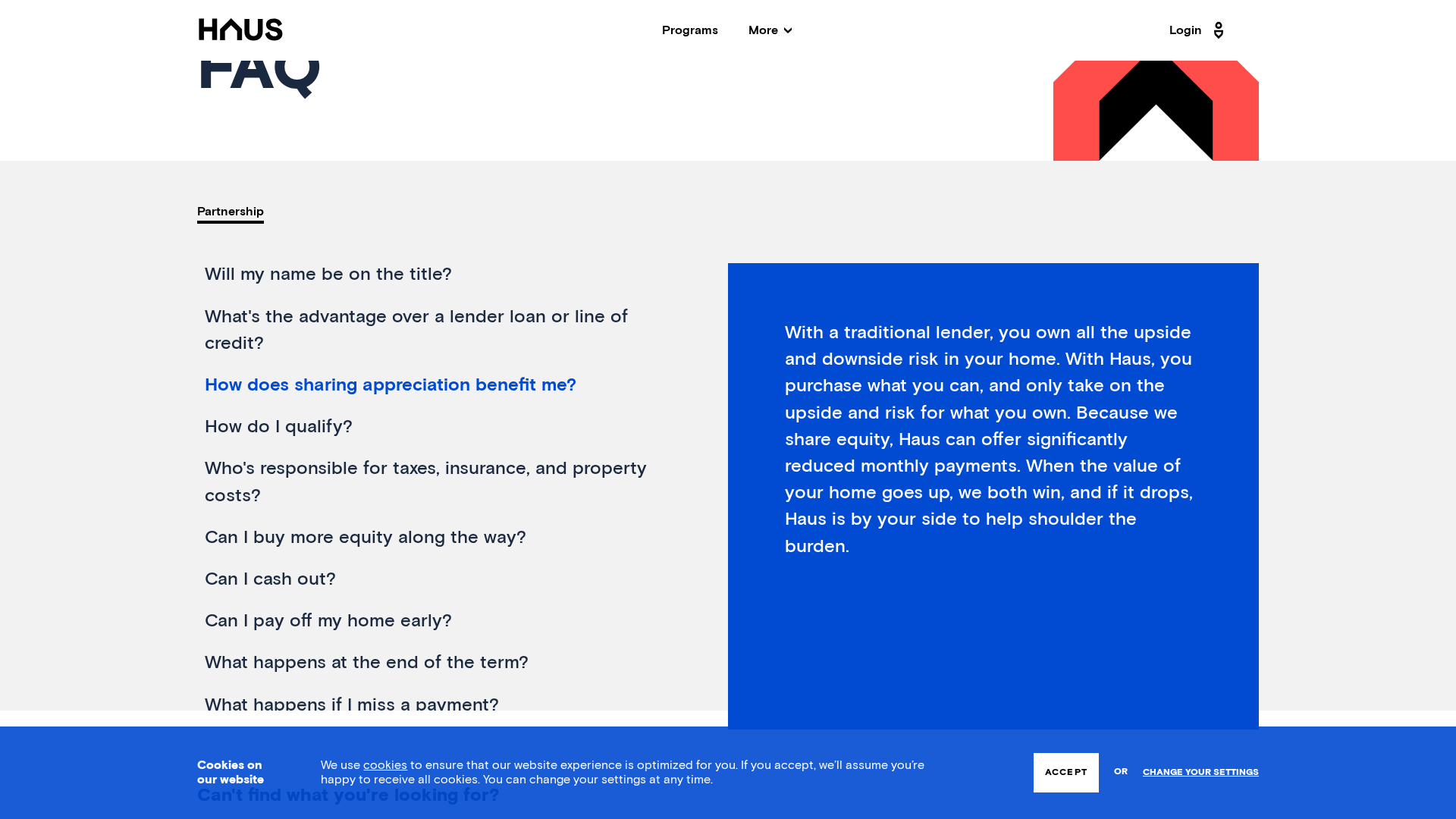
scroll to position [306, 0]
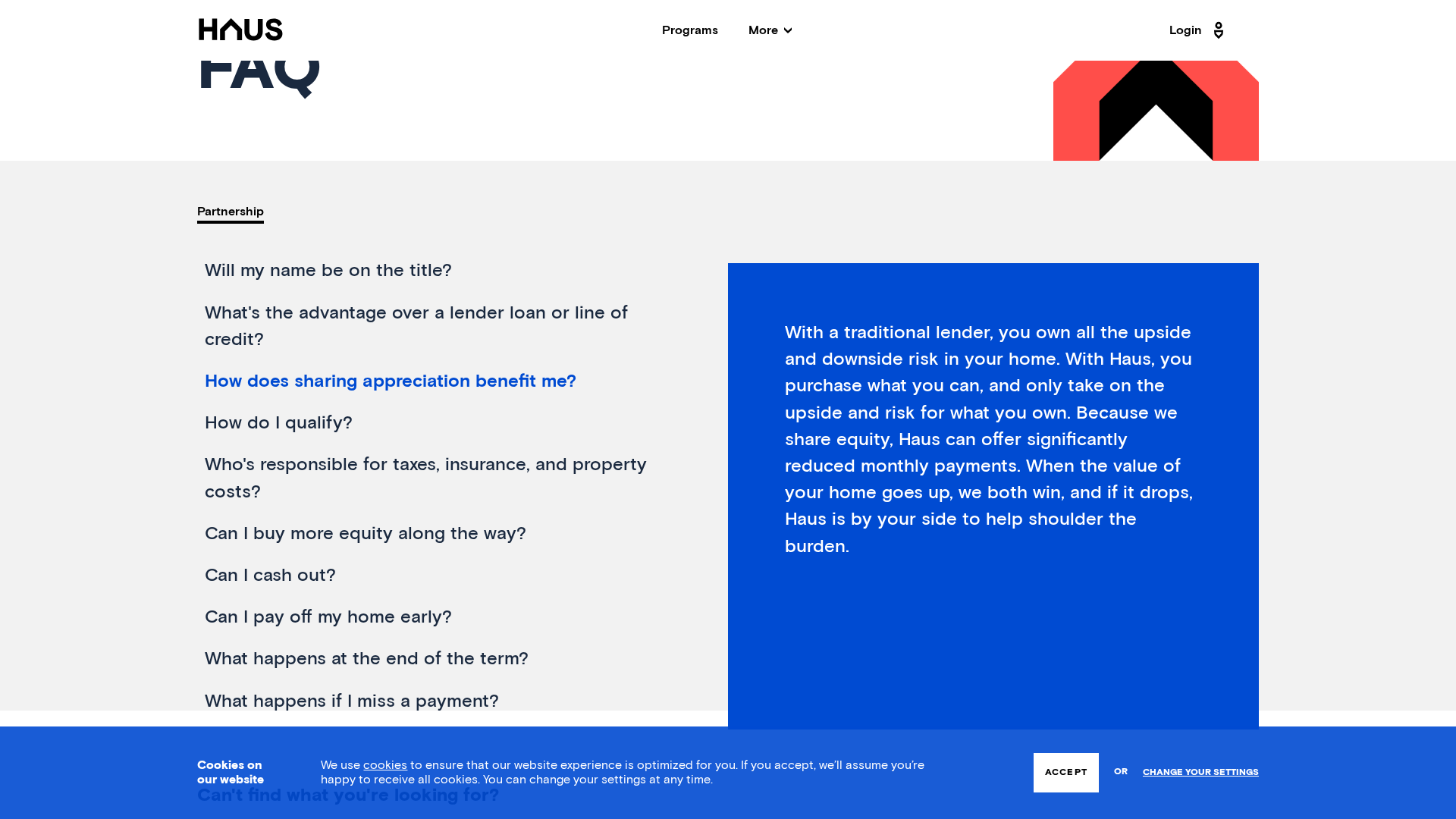
click at [323, 422] on div "How do I qualify?" at bounding box center [436, 423] width 478 height 41
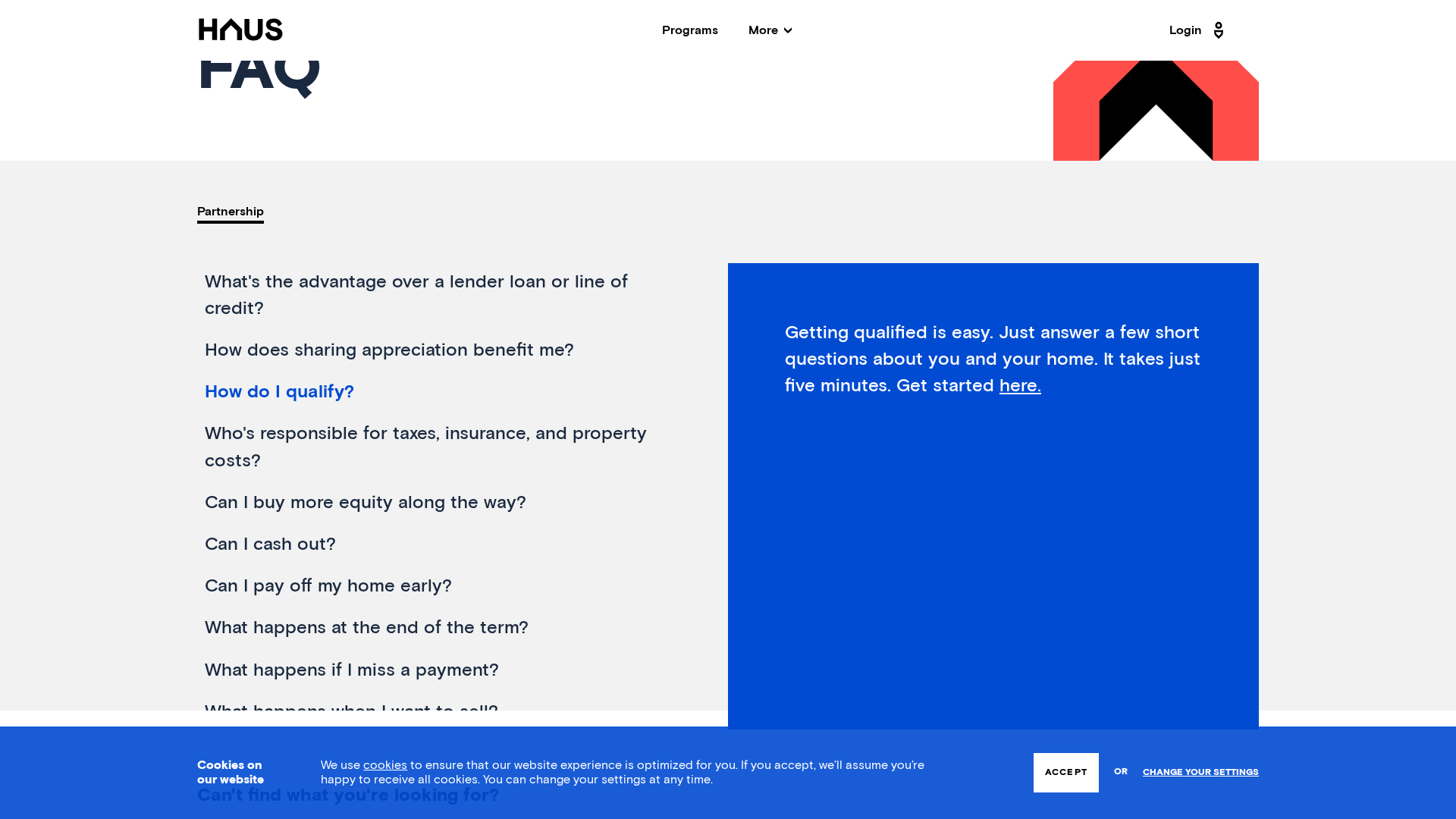
scroll to position [344, 0]
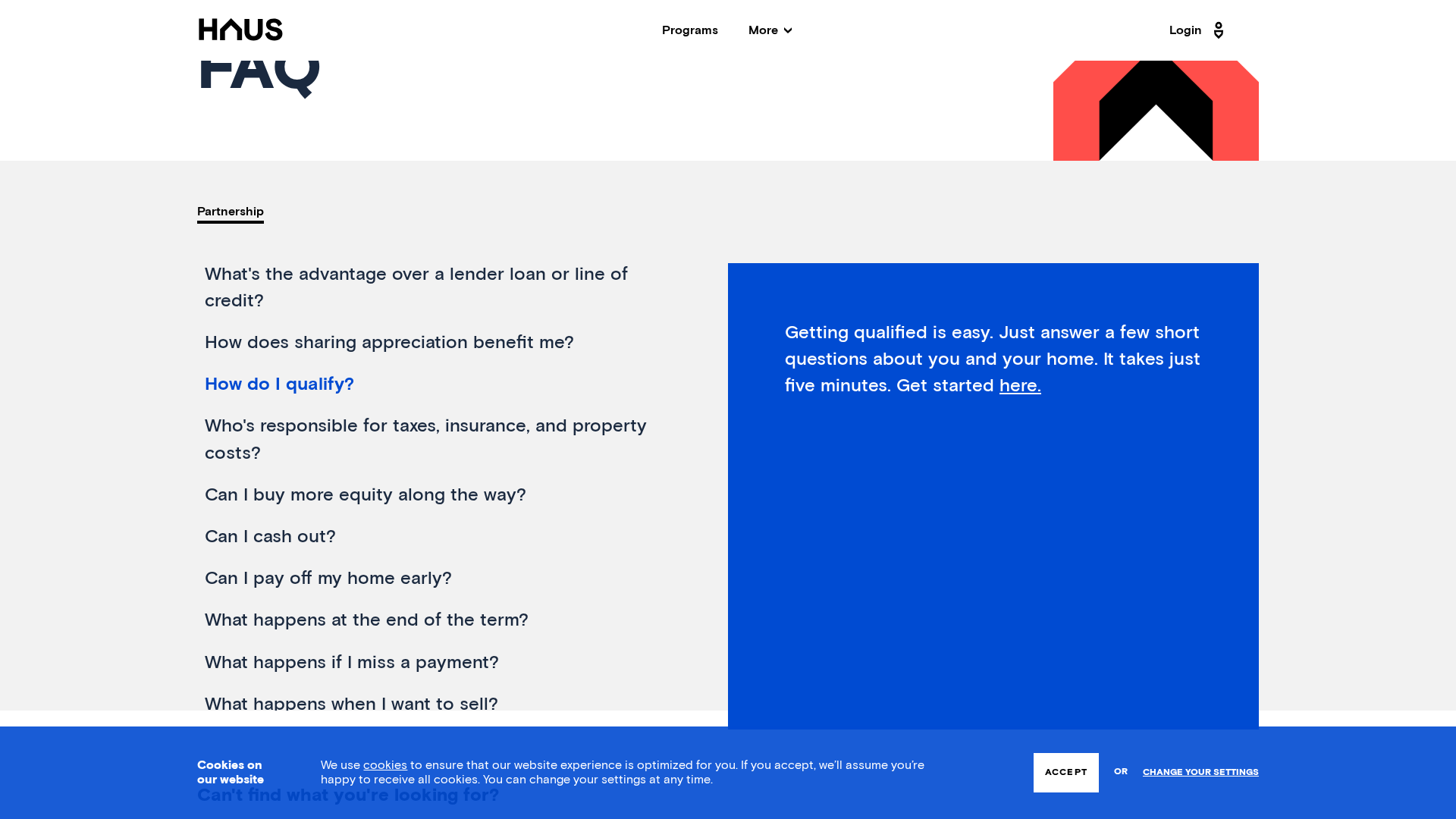
click at [353, 499] on div "Can I buy more equity along the way?" at bounding box center [436, 496] width 478 height 41
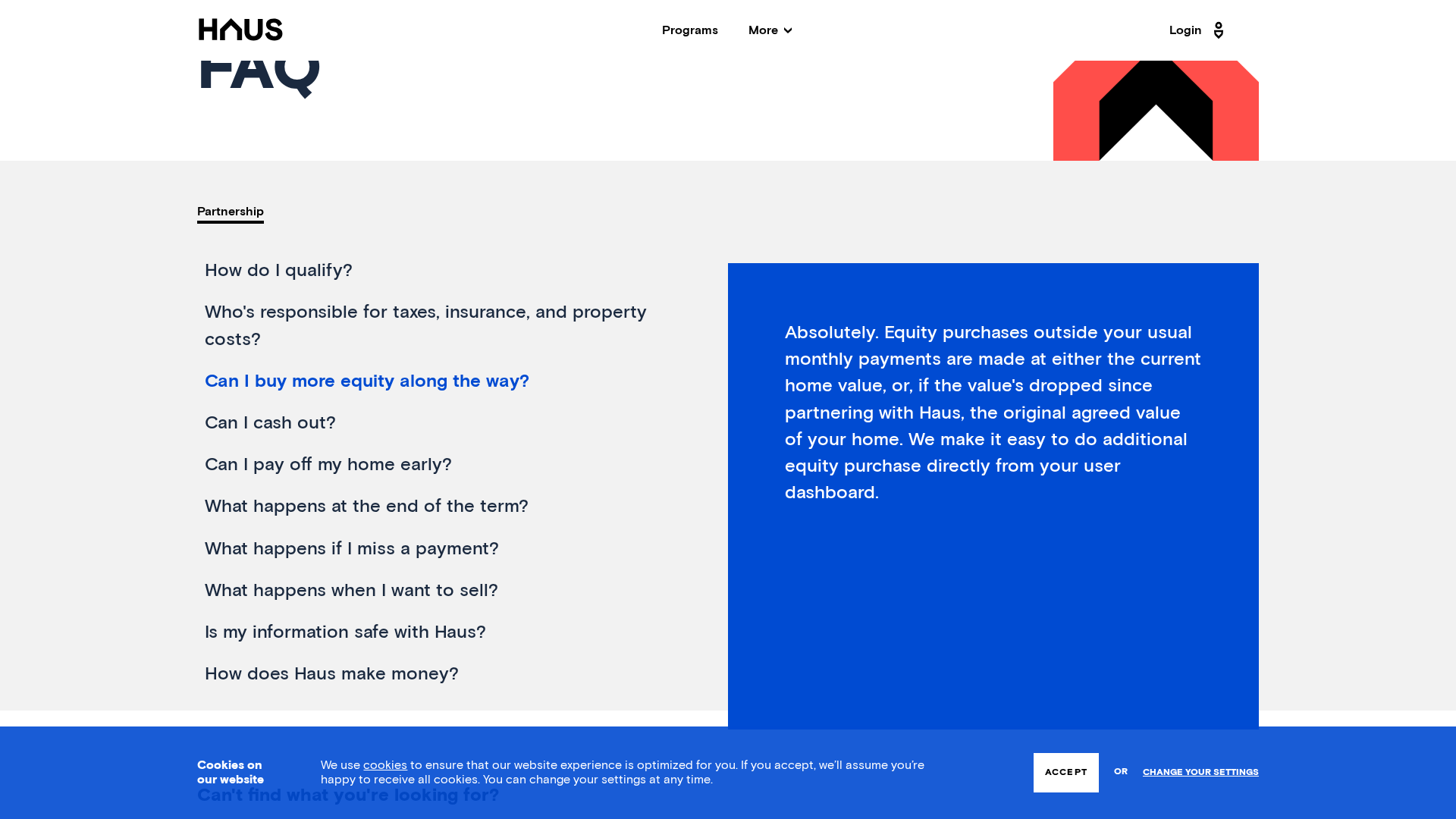
scroll to position [101, 0]
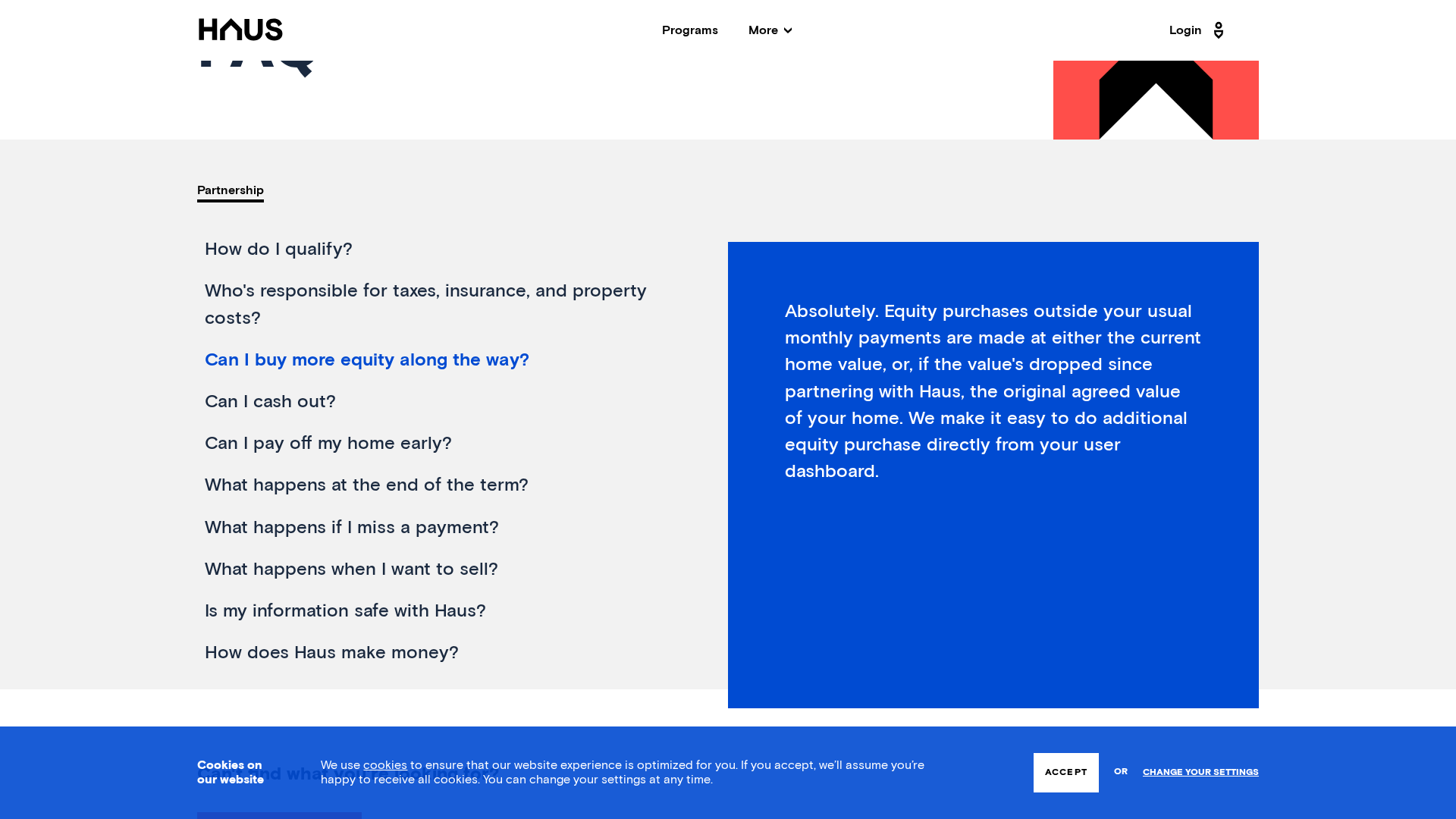
click at [386, 671] on div "How does Haus make money?" at bounding box center [436, 653] width 478 height 41
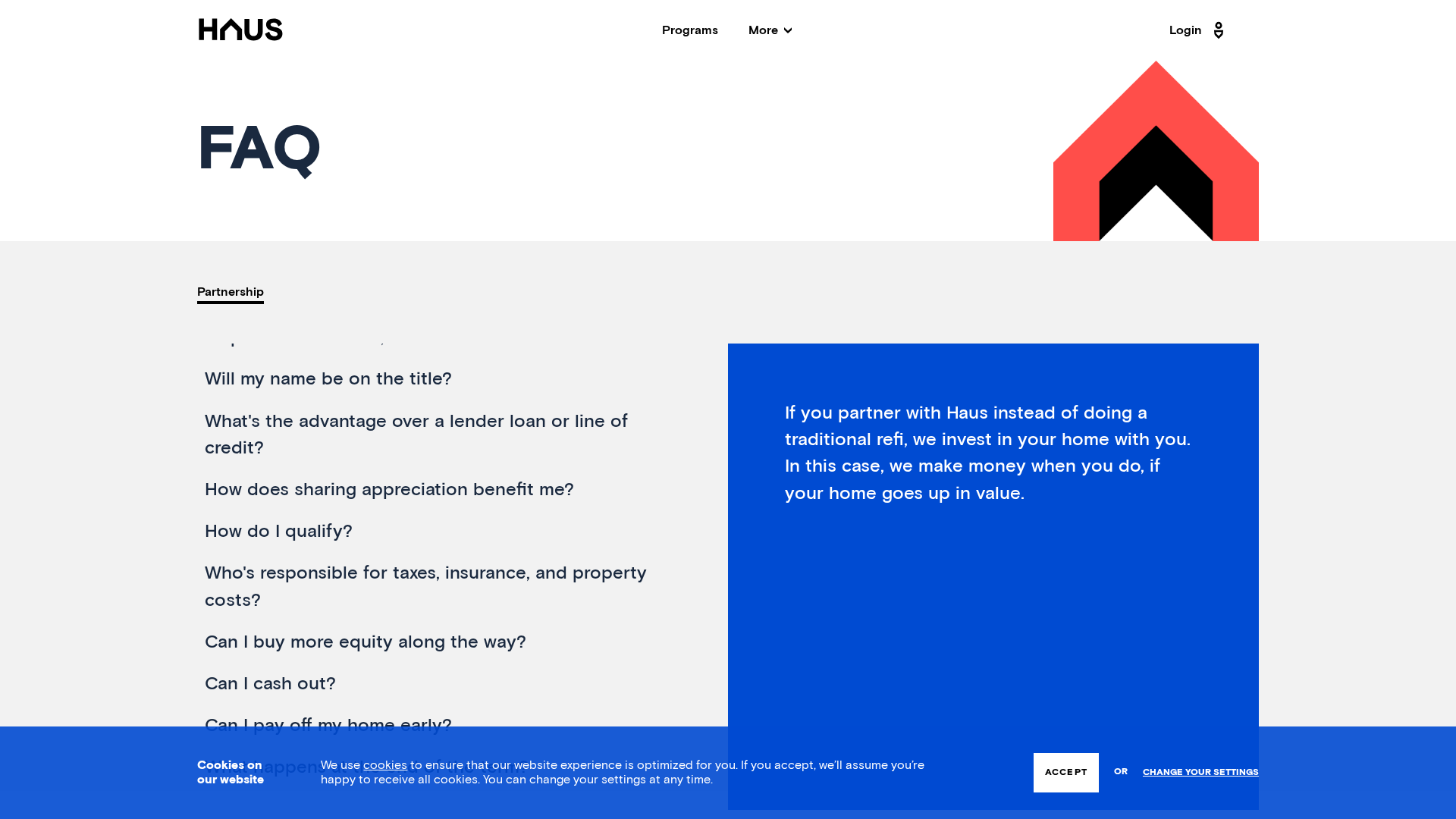
scroll to position [0, 0]
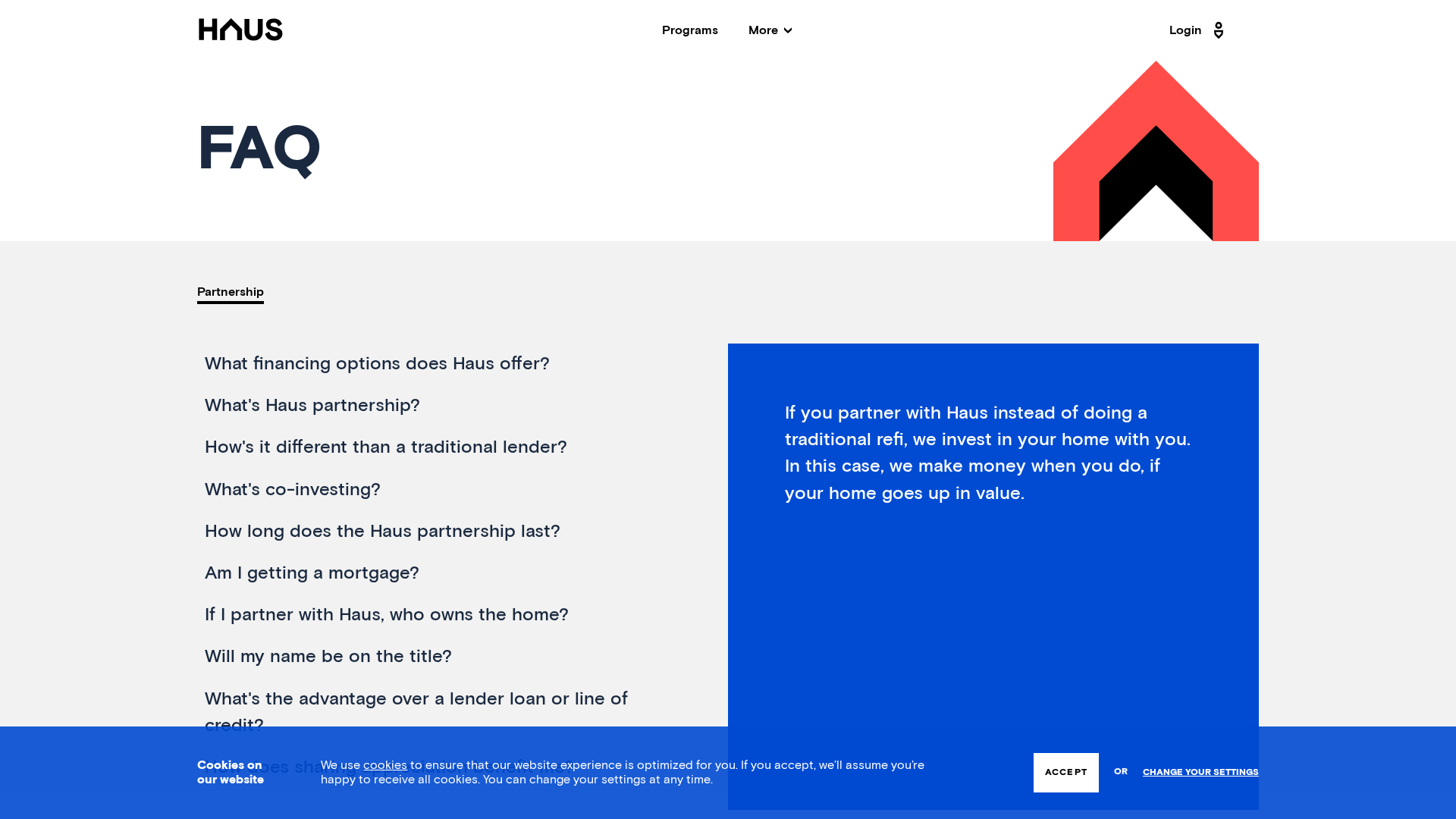
click at [715, 36] on div "Programs" at bounding box center [690, 31] width 56 height 12
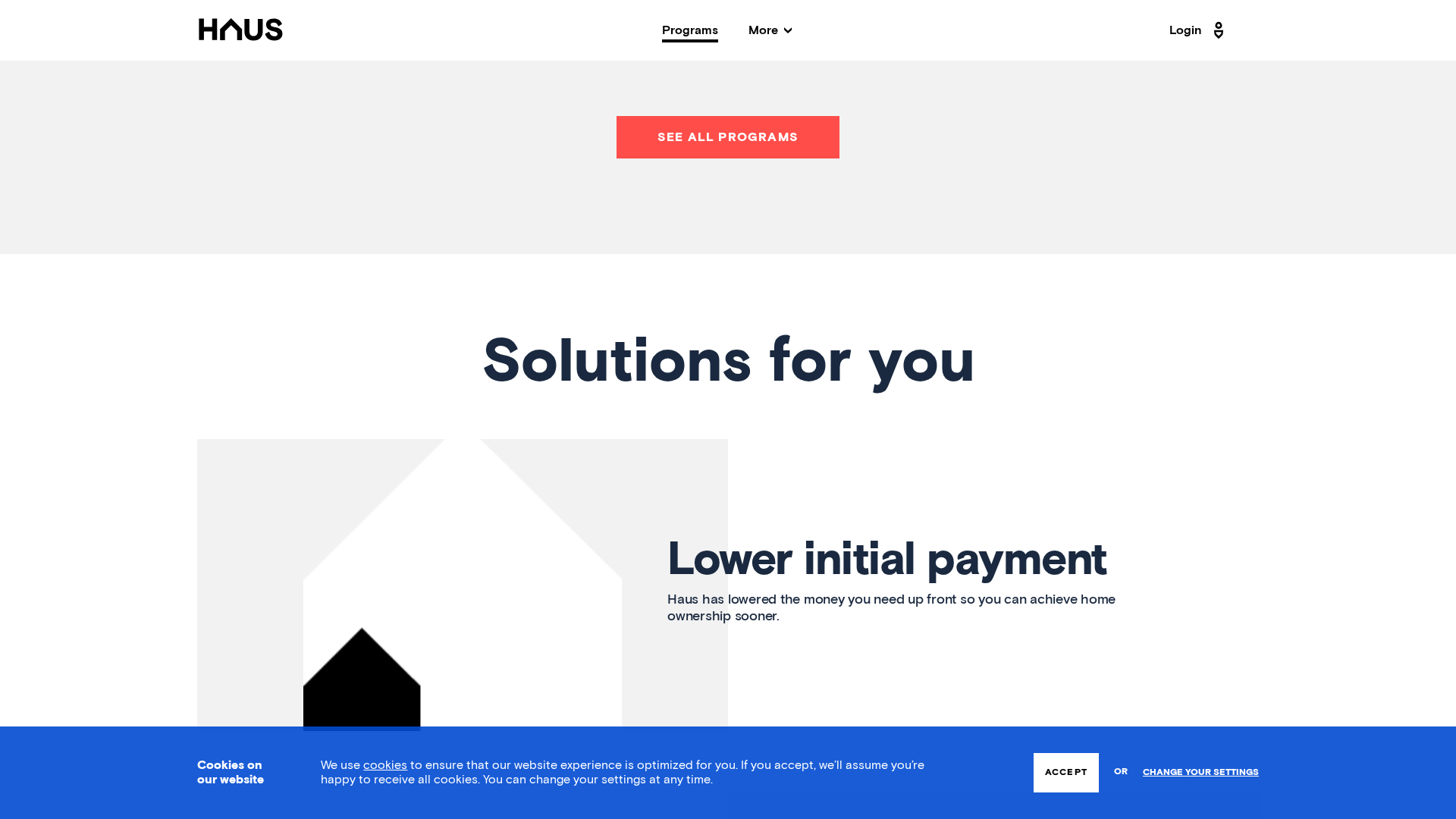
scroll to position [1003, 0]
